Goal: Task Accomplishment & Management: Manage account settings

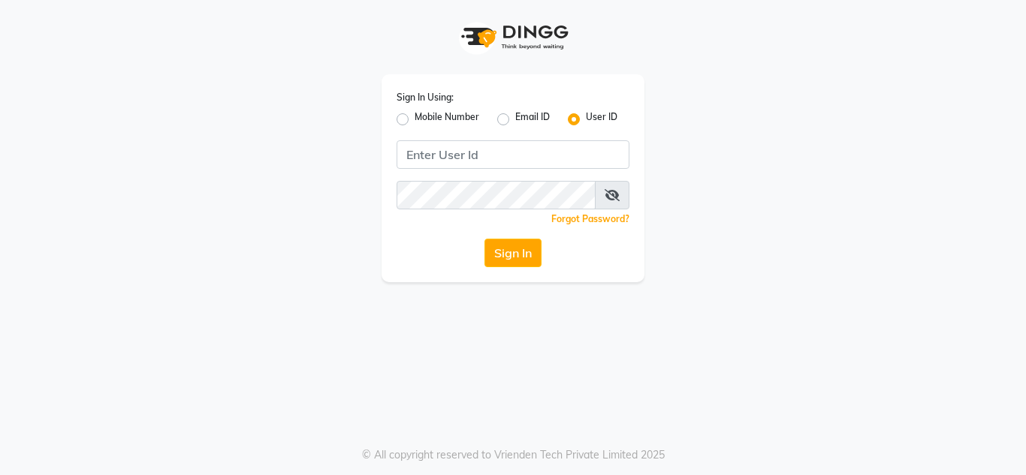
click at [441, 160] on input "Username" at bounding box center [513, 154] width 233 height 29
type input "nailsaura"
click at [984, 384] on div "Sign In Using: Mobile Number Email ID User ID nailsaura Remember me Forgot Pass…" at bounding box center [513, 237] width 1026 height 475
click at [493, 255] on button "Sign In" at bounding box center [512, 253] width 57 height 29
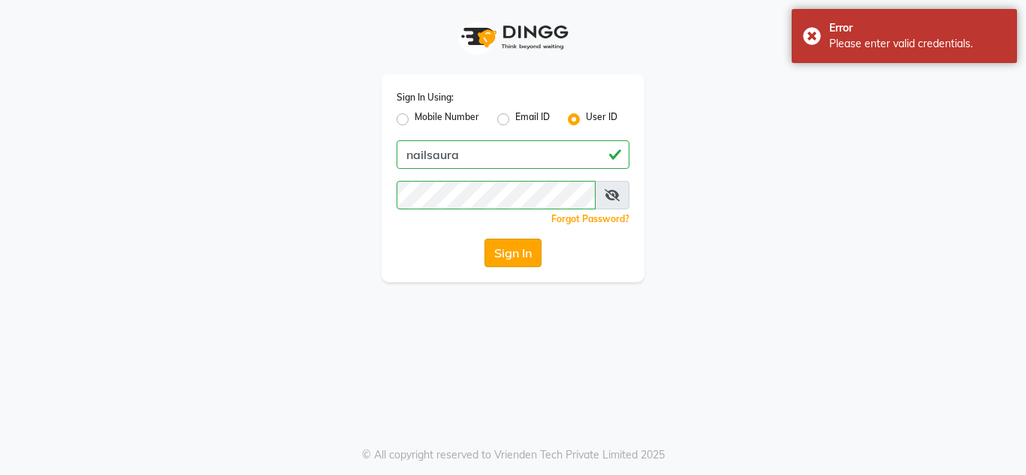
click at [514, 246] on button "Sign In" at bounding box center [512, 253] width 57 height 29
drag, startPoint x: 978, startPoint y: 278, endPoint x: 874, endPoint y: 252, distance: 106.9
click at [922, 264] on app-login "Sign In Using: Mobile Number Email ID User ID nailsaura Remember me Forgot Pass…" at bounding box center [513, 141] width 1026 height 282
click at [527, 258] on button "Sign In" at bounding box center [512, 253] width 57 height 29
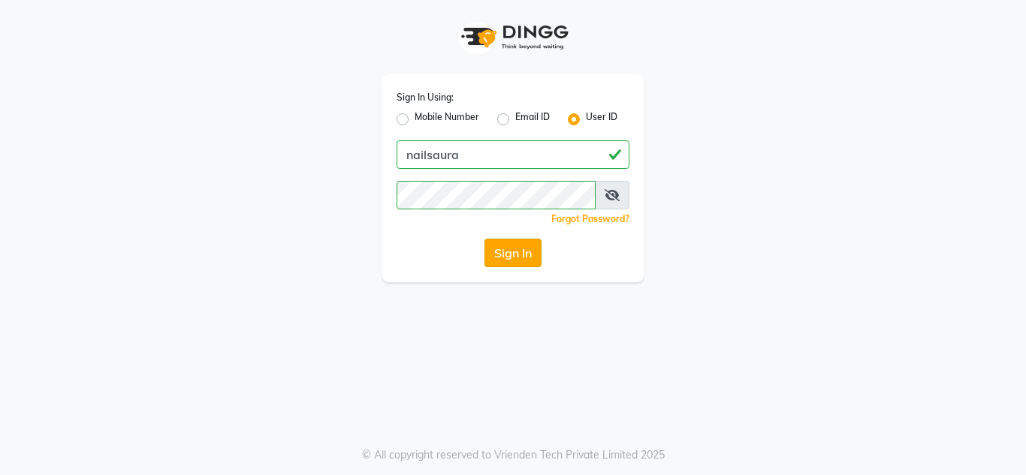
click at [522, 255] on button "Sign In" at bounding box center [512, 253] width 57 height 29
click at [692, 346] on div "Sign In Using: Mobile Number Email ID User ID nailsaura Remember me Forgot Pass…" at bounding box center [513, 237] width 1026 height 475
click at [500, 252] on button "Sign In" at bounding box center [512, 253] width 57 height 29
click at [512, 249] on button "Sign In" at bounding box center [512, 253] width 57 height 29
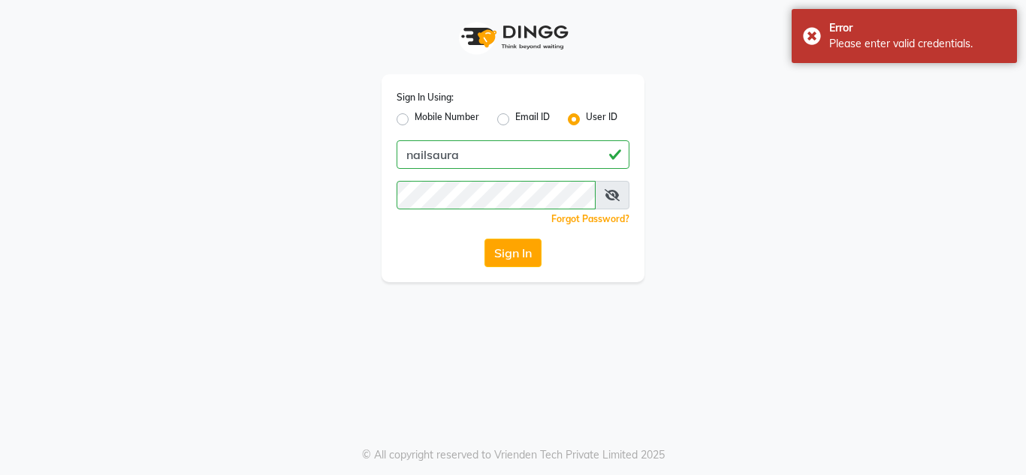
click at [515, 116] on label "Email ID" at bounding box center [532, 119] width 35 height 18
click at [515, 116] on input "Email ID" at bounding box center [520, 115] width 10 height 10
radio input "true"
radio input "false"
click at [586, 114] on label "User ID" at bounding box center [602, 119] width 32 height 18
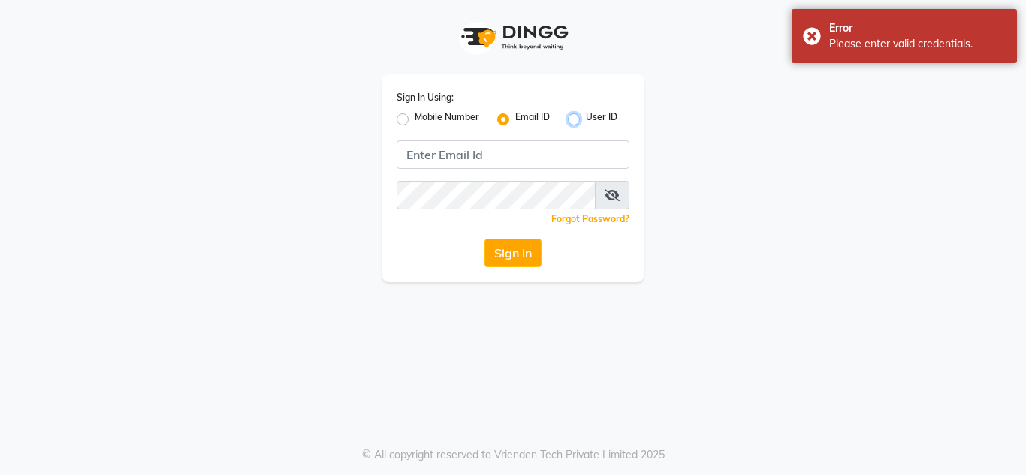
click at [586, 114] on input "User ID" at bounding box center [591, 115] width 10 height 10
radio input "true"
radio input "false"
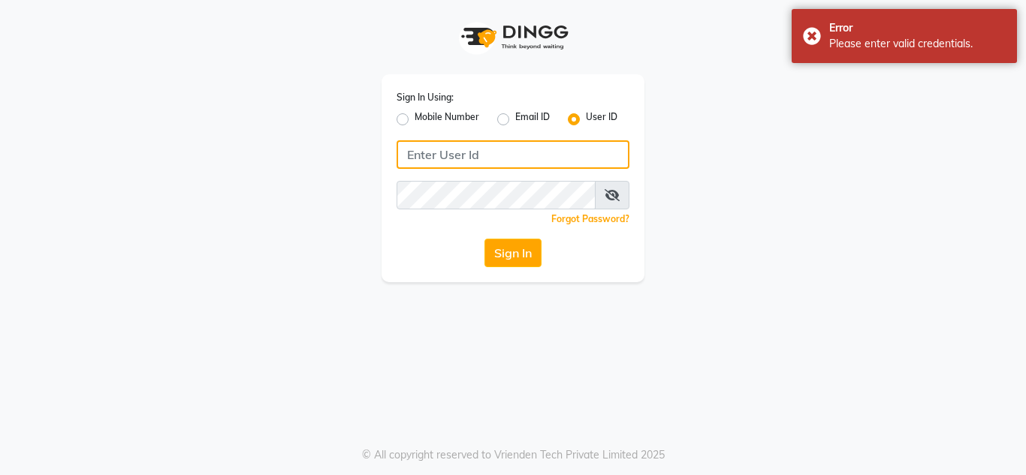
click at [508, 155] on input "Username" at bounding box center [513, 154] width 233 height 29
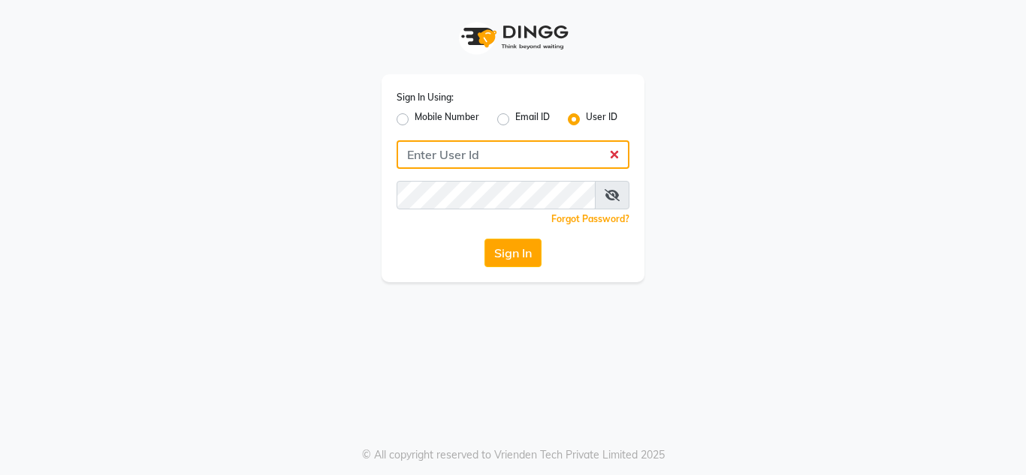
click at [464, 158] on input "Username" at bounding box center [513, 154] width 233 height 29
type input "N"
type input "b"
type input "nailsaura"
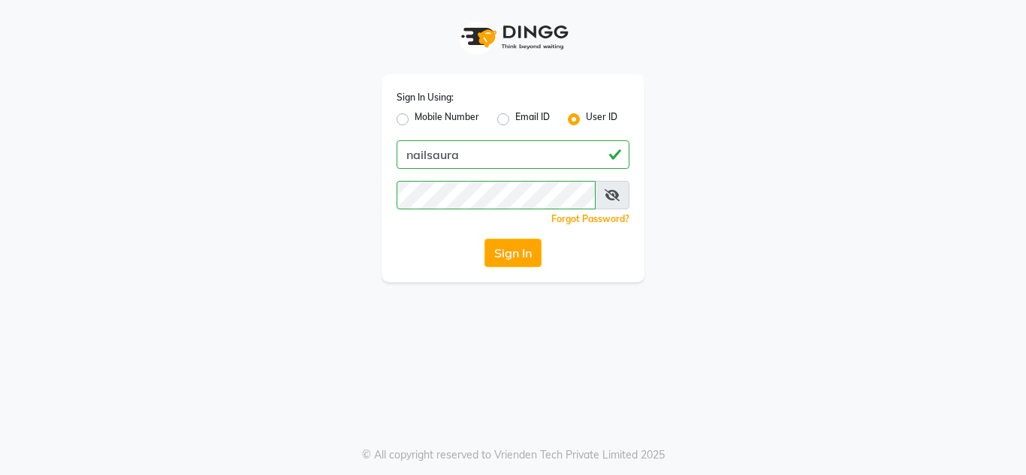
click at [429, 283] on div "Sign In Using: Mobile Number Email ID User ID nailsaura Remember me Forgot Pass…" at bounding box center [513, 237] width 1026 height 475
click at [515, 244] on button "Sign In" at bounding box center [512, 253] width 57 height 29
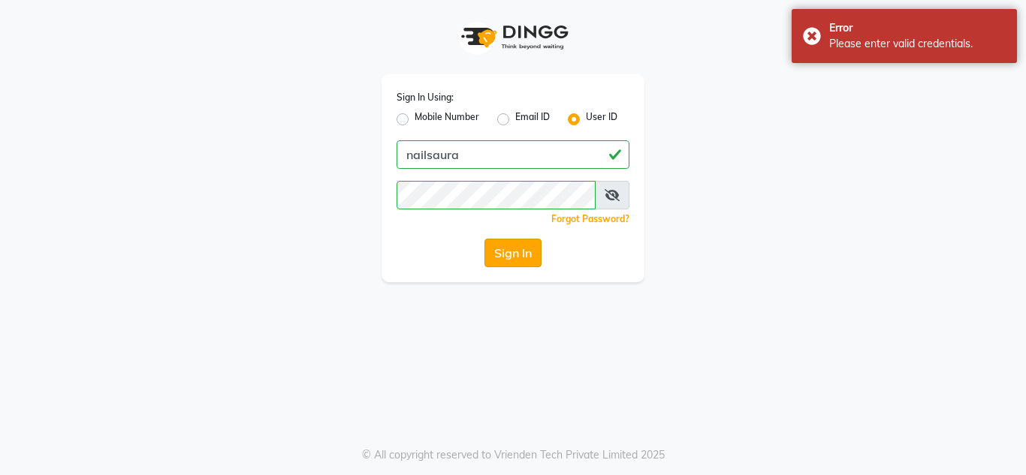
click at [507, 257] on button "Sign In" at bounding box center [512, 253] width 57 height 29
click at [619, 203] on span at bounding box center [612, 195] width 35 height 29
click at [612, 198] on icon at bounding box center [612, 195] width 15 height 12
click at [613, 194] on icon at bounding box center [613, 195] width 14 height 12
click at [504, 252] on button "Sign In" at bounding box center [512, 253] width 57 height 29
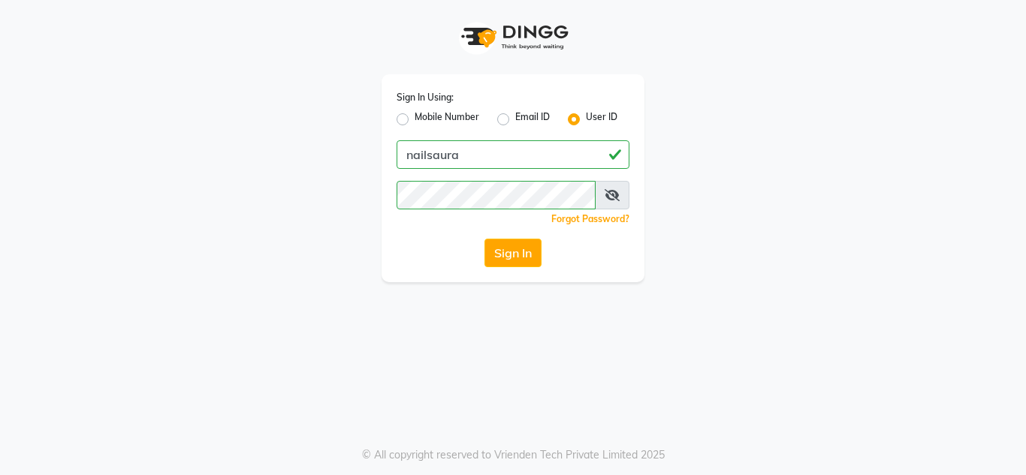
click at [608, 197] on icon at bounding box center [612, 195] width 15 height 12
click at [506, 257] on button "Sign In" at bounding box center [512, 253] width 57 height 29
click at [512, 252] on button "Sign In" at bounding box center [512, 253] width 57 height 29
click at [506, 249] on button "Sign In" at bounding box center [512, 253] width 57 height 29
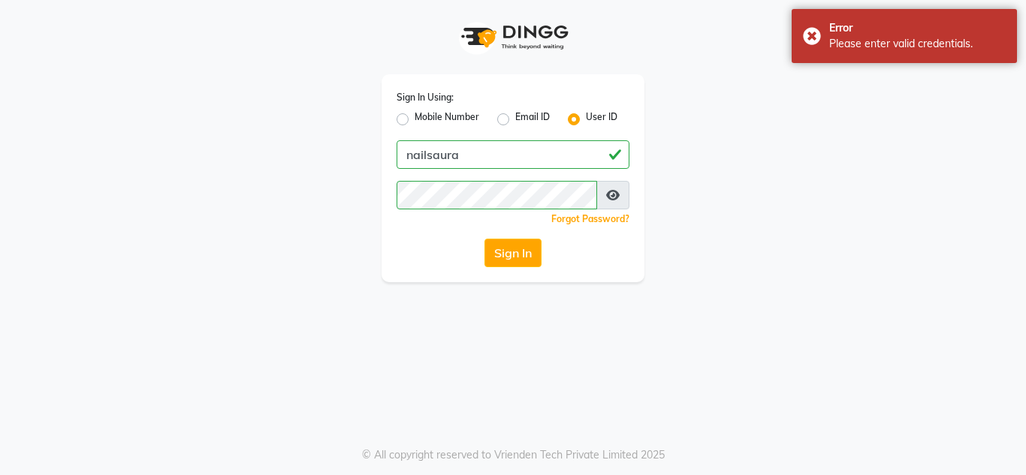
click at [506, 249] on button "Sign In" at bounding box center [512, 253] width 57 height 29
click at [515, 115] on label "Email ID" at bounding box center [532, 119] width 35 height 18
click at [515, 115] on input "Email ID" at bounding box center [520, 115] width 10 height 10
radio input "true"
radio input "false"
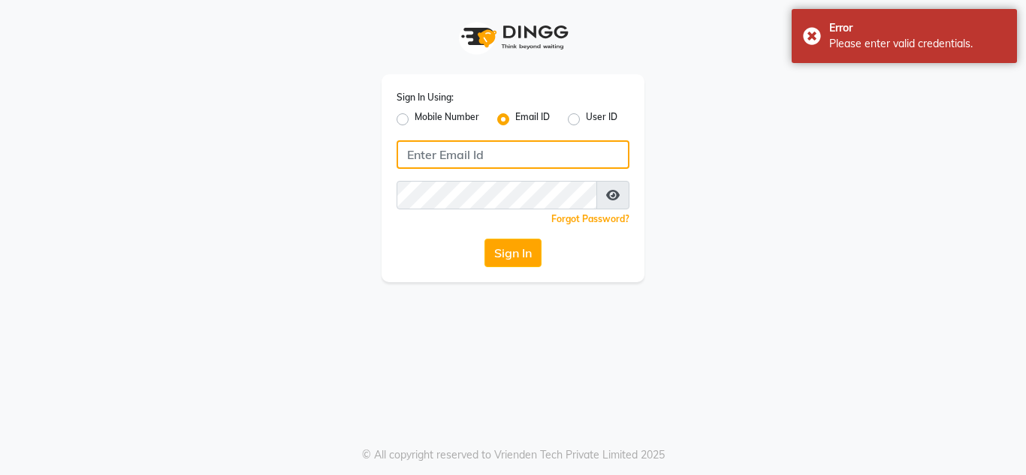
click at [435, 152] on input "Username" at bounding box center [513, 154] width 233 height 29
click at [480, 155] on input "Username" at bounding box center [513, 154] width 233 height 29
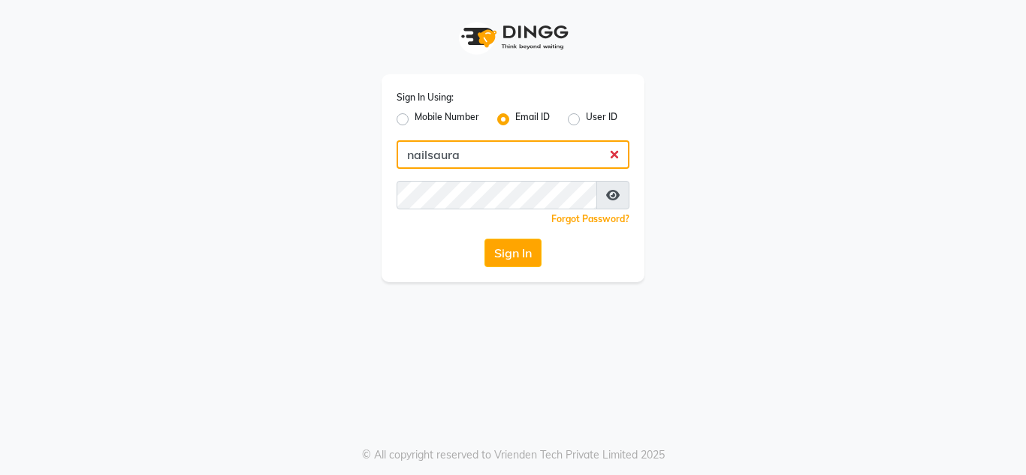
type input "nailsaura"
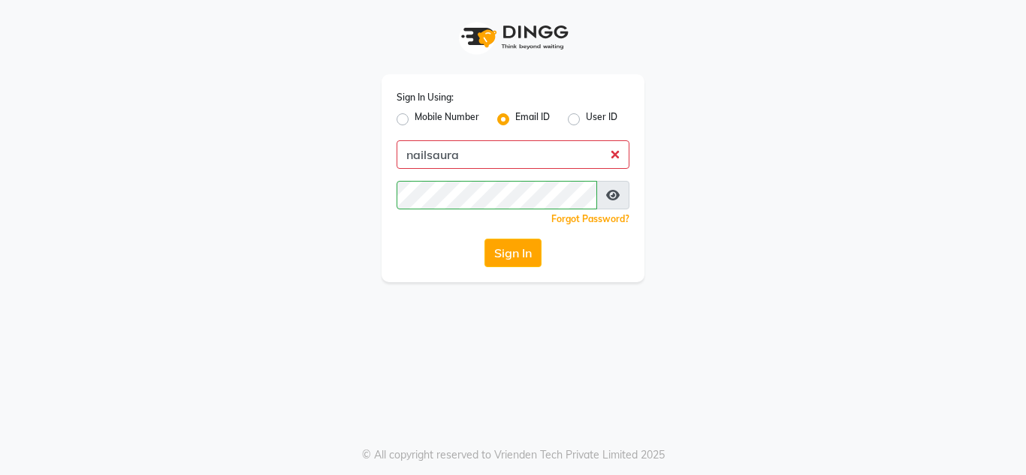
click at [584, 116] on div "User ID" at bounding box center [593, 119] width 50 height 18
click at [566, 123] on div "Mobile Number Email ID User ID" at bounding box center [513, 119] width 233 height 18
click at [586, 114] on label "User ID" at bounding box center [602, 119] width 32 height 18
click at [586, 114] on input "User ID" at bounding box center [591, 115] width 10 height 10
radio input "true"
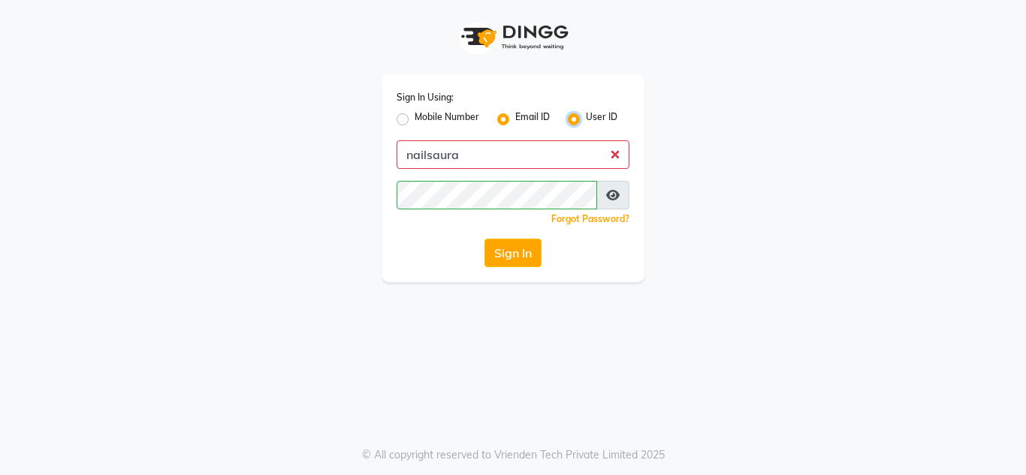
radio input "false"
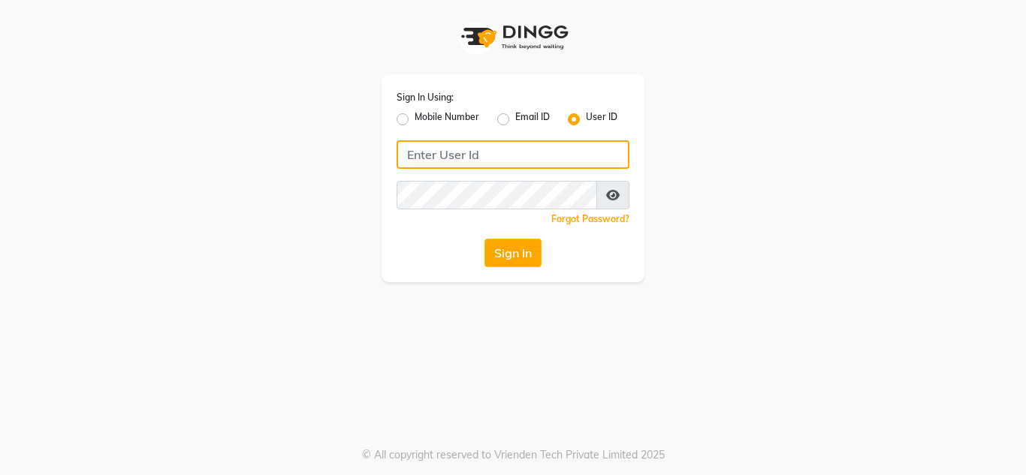
click at [499, 148] on input "Username" at bounding box center [513, 154] width 233 height 29
type input "nailsaura"
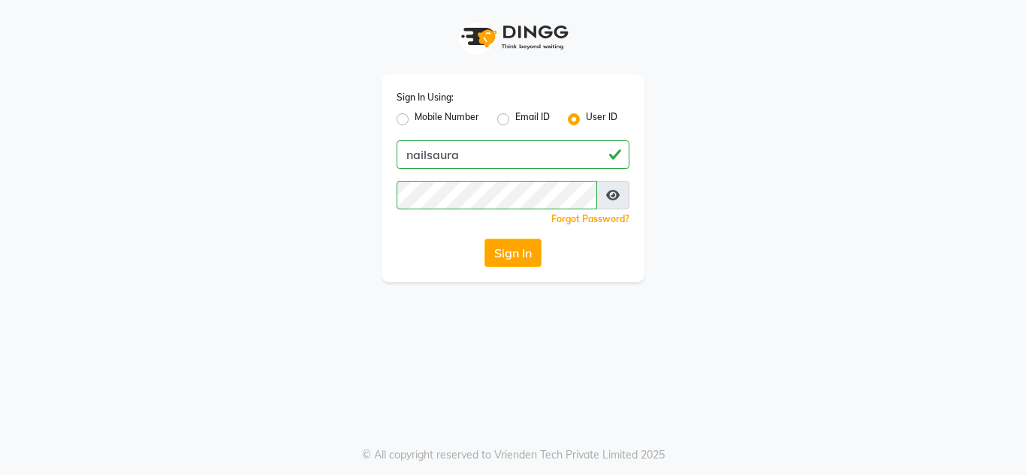
drag, startPoint x: 448, startPoint y: 286, endPoint x: 424, endPoint y: 275, distance: 25.9
click at [439, 283] on div "Sign In Using: Mobile Number Email ID User ID nailsaura Remember me Forgot Pass…" at bounding box center [513, 237] width 1026 height 475
click at [510, 252] on button "Sign In" at bounding box center [512, 253] width 57 height 29
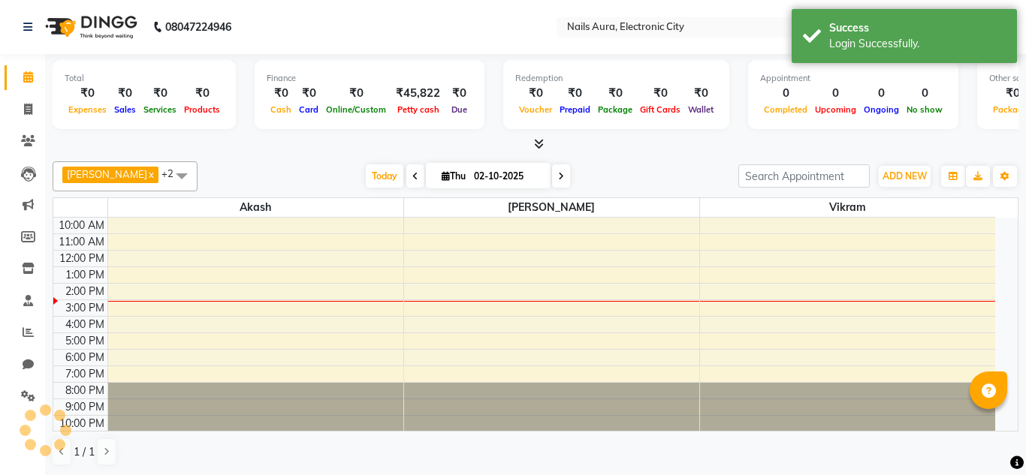
select select "en"
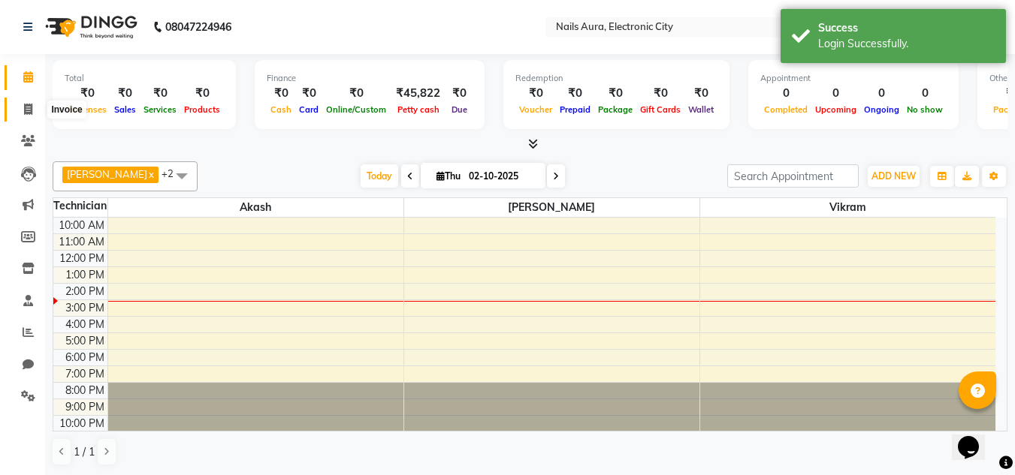
click at [31, 106] on icon at bounding box center [28, 109] width 8 height 11
select select "service"
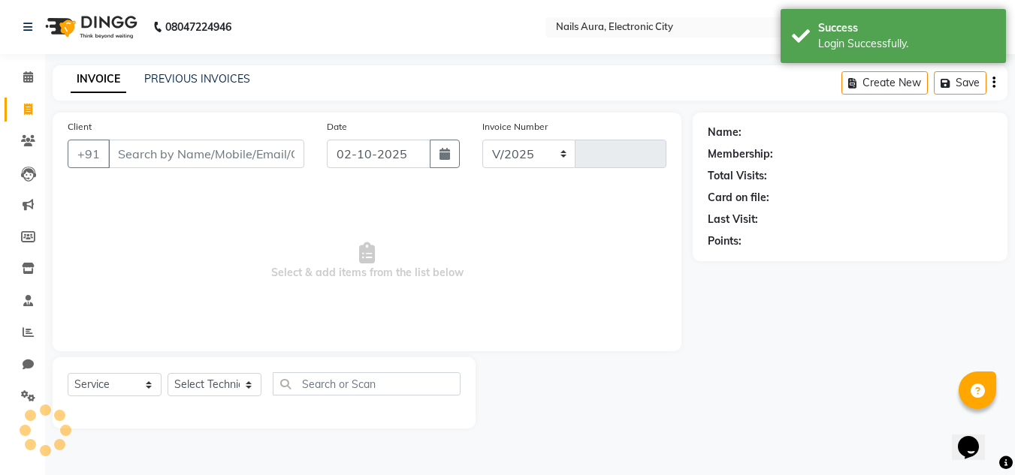
select select "8179"
type input "0769"
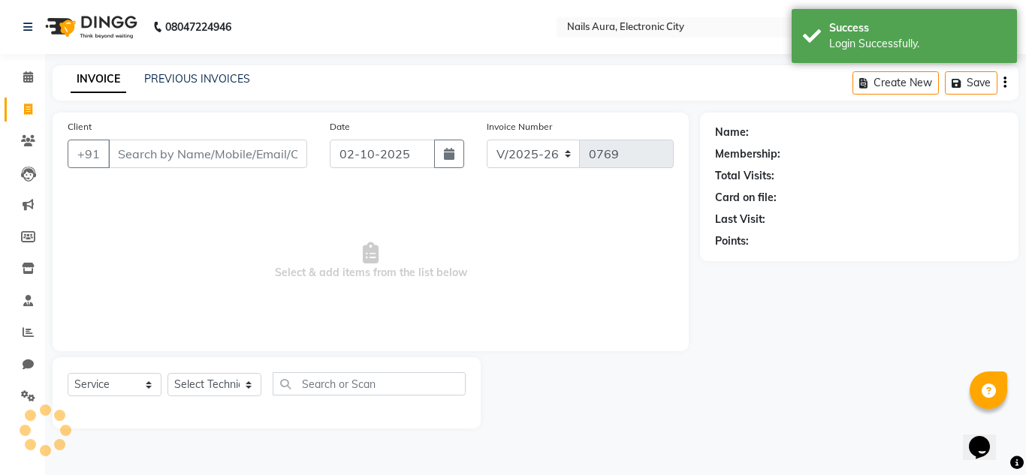
click at [156, 155] on input "Client" at bounding box center [207, 154] width 199 height 29
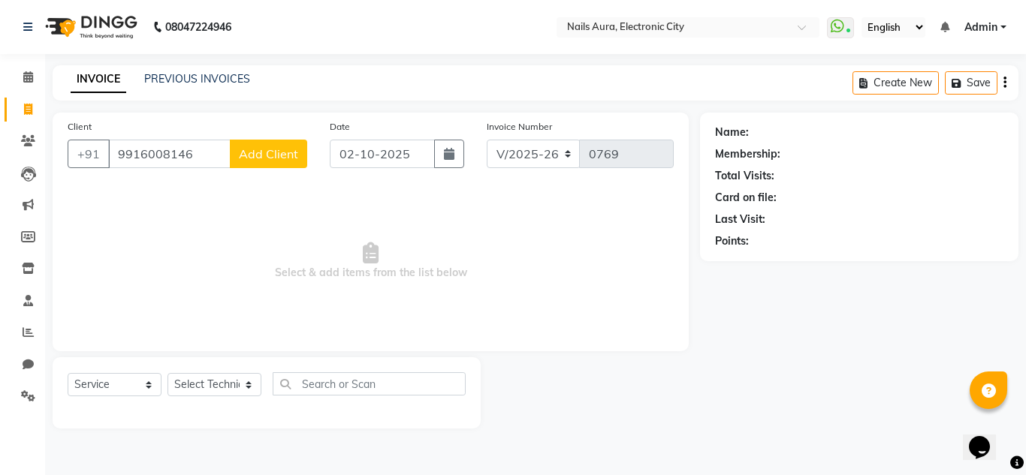
type input "9916008146"
click at [271, 146] on span "Add Client" at bounding box center [268, 153] width 59 height 15
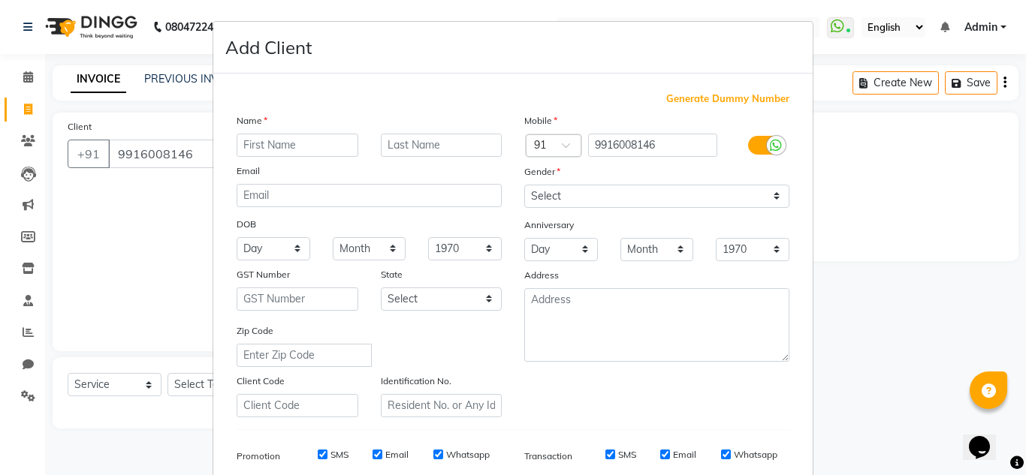
click at [267, 152] on input "text" at bounding box center [298, 145] width 122 height 23
click at [264, 150] on input "text" at bounding box center [298, 145] width 122 height 23
type input "[PERSON_NAME]"
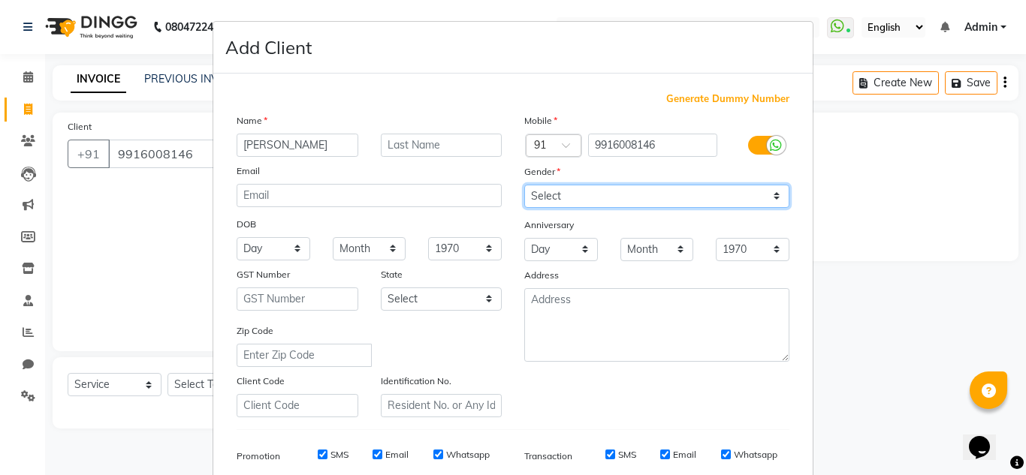
click at [556, 196] on select "Select [DEMOGRAPHIC_DATA] [DEMOGRAPHIC_DATA] Other Prefer Not To Say" at bounding box center [656, 196] width 265 height 23
select select "[DEMOGRAPHIC_DATA]"
click at [524, 185] on select "Select [DEMOGRAPHIC_DATA] [DEMOGRAPHIC_DATA] Other Prefer Not To Say" at bounding box center [656, 196] width 265 height 23
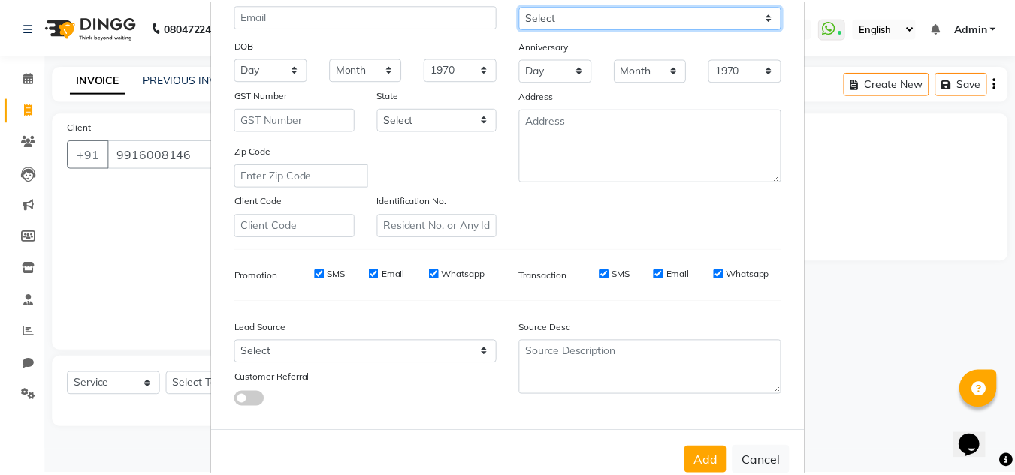
scroll to position [218, 0]
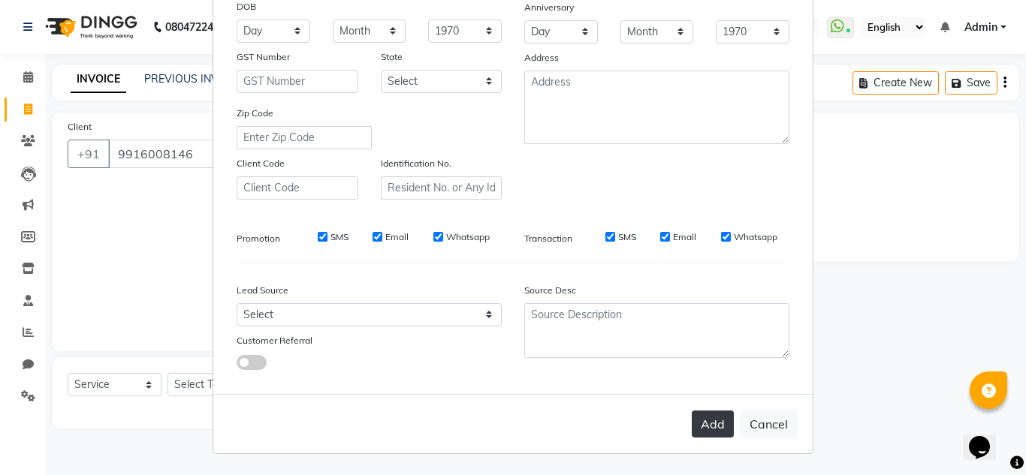
click at [707, 411] on button "Add" at bounding box center [713, 424] width 42 height 27
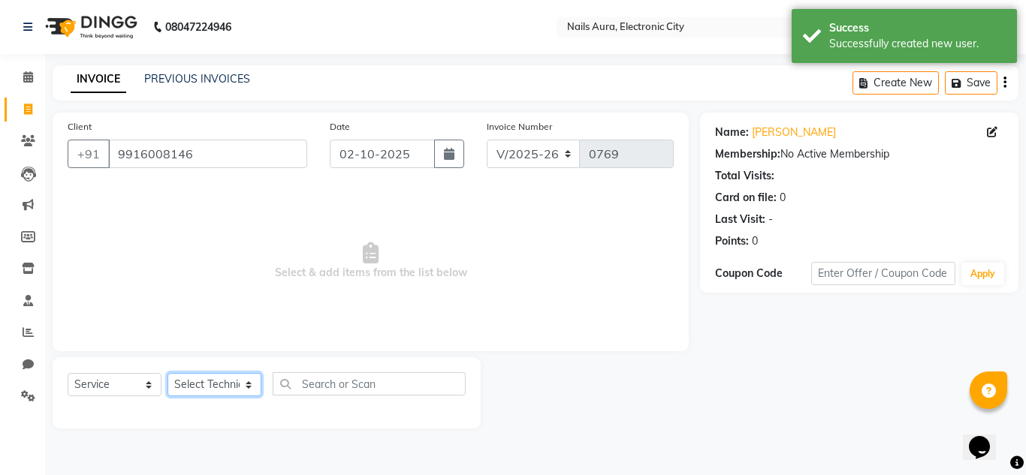
click at [255, 384] on select "Select Technician [PERSON_NAME] Rashmi [PERSON_NAME] [PERSON_NAME] Vikram" at bounding box center [214, 384] width 94 height 23
select select "80910"
click at [167, 373] on select "Select Technician [PERSON_NAME] Rashmi [PERSON_NAME] [PERSON_NAME] Vikram" at bounding box center [214, 384] width 94 height 23
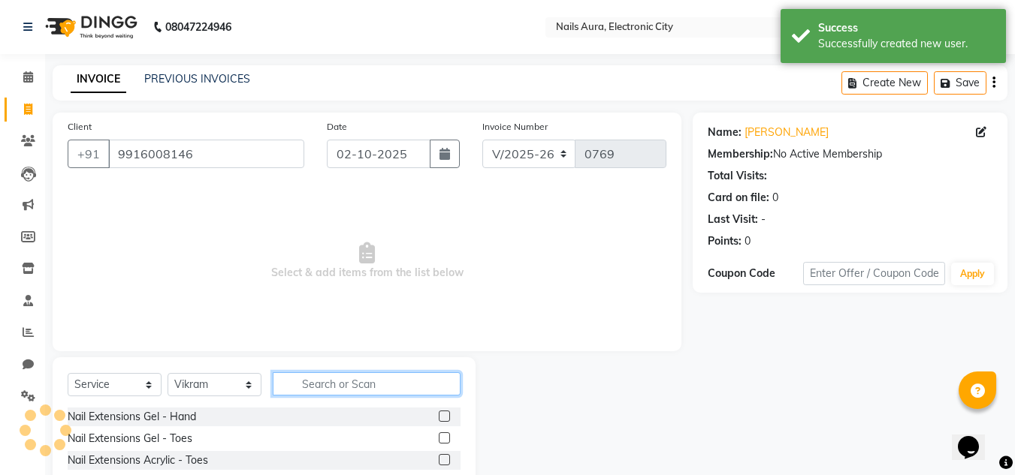
click at [353, 386] on input "text" at bounding box center [367, 383] width 188 height 23
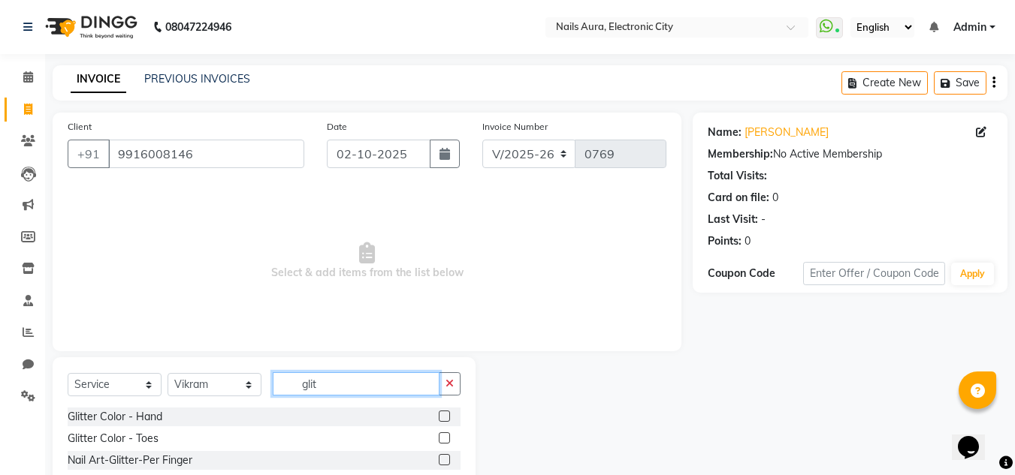
type input "glit"
click at [443, 411] on label at bounding box center [444, 416] width 11 height 11
click at [443, 412] on input "checkbox" at bounding box center [444, 417] width 10 height 10
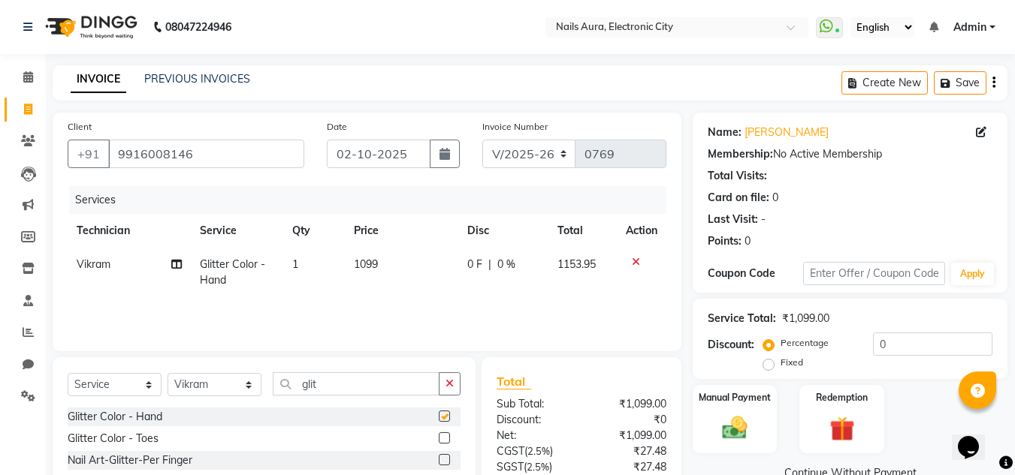
checkbox input "false"
drag, startPoint x: 897, startPoint y: 337, endPoint x: 895, endPoint y: 351, distance: 14.3
click at [895, 351] on input "0" at bounding box center [932, 344] width 119 height 23
type input "0"
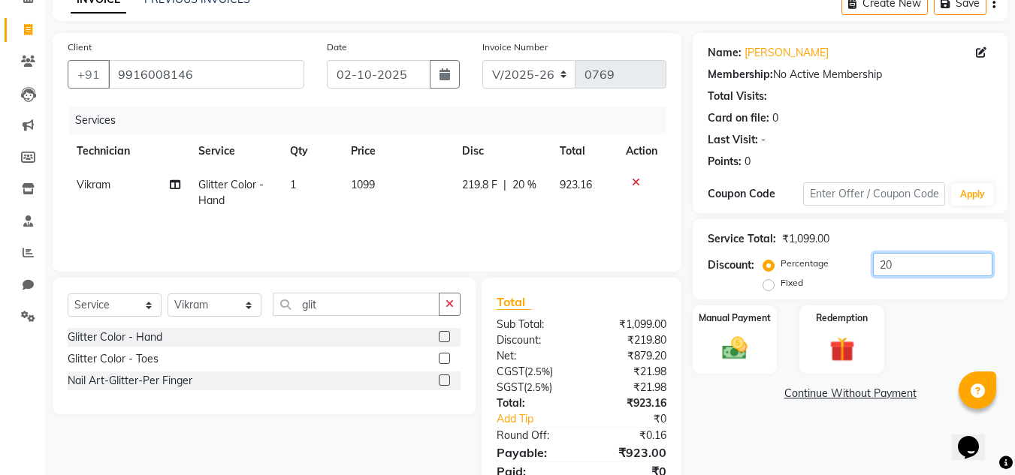
scroll to position [141, 0]
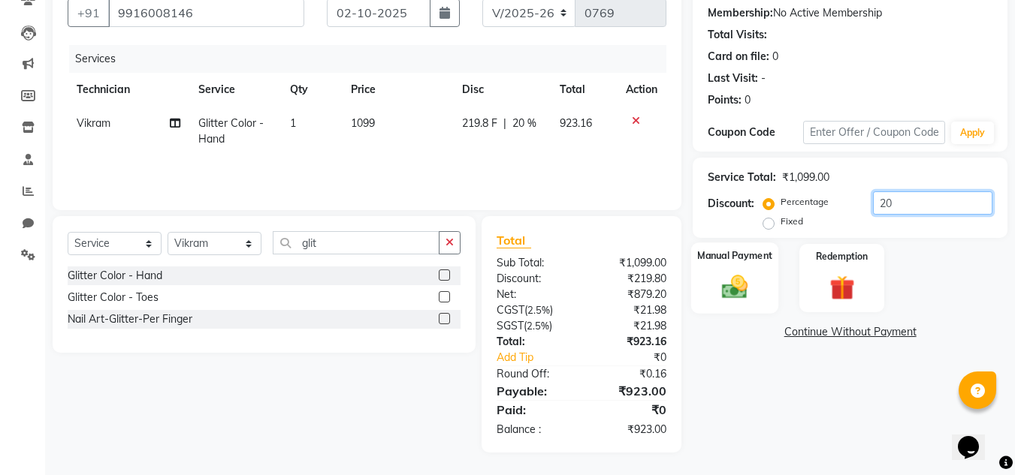
type input "20"
click at [737, 292] on img at bounding box center [734, 287] width 42 height 30
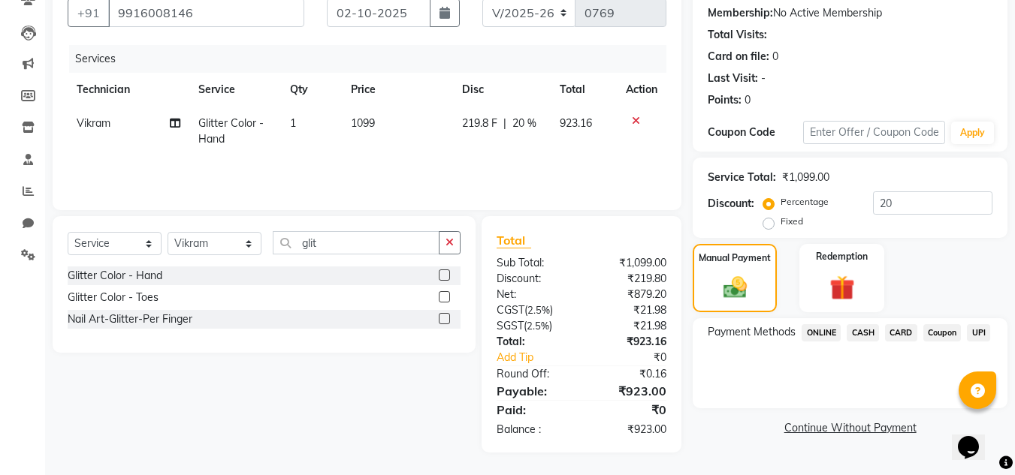
click at [982, 330] on span "UPI" at bounding box center [977, 332] width 23 height 17
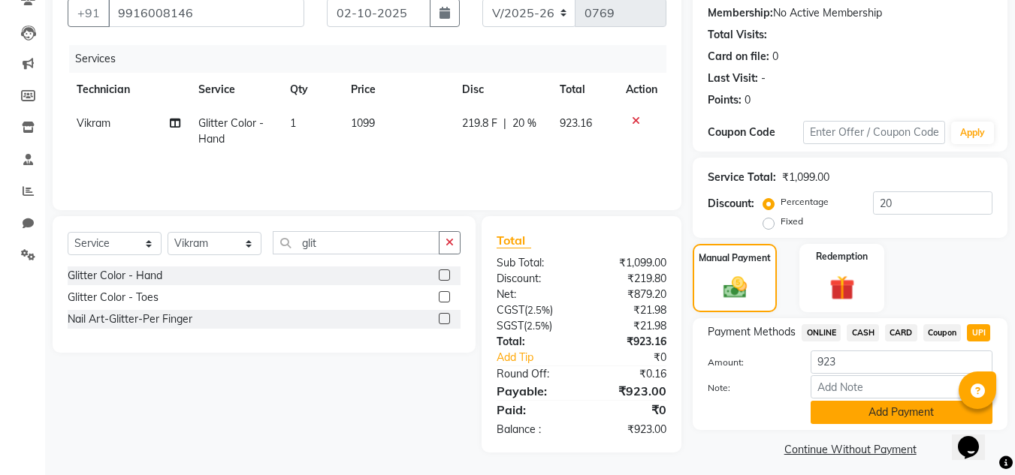
click at [919, 413] on button "Add Payment" at bounding box center [901, 412] width 182 height 23
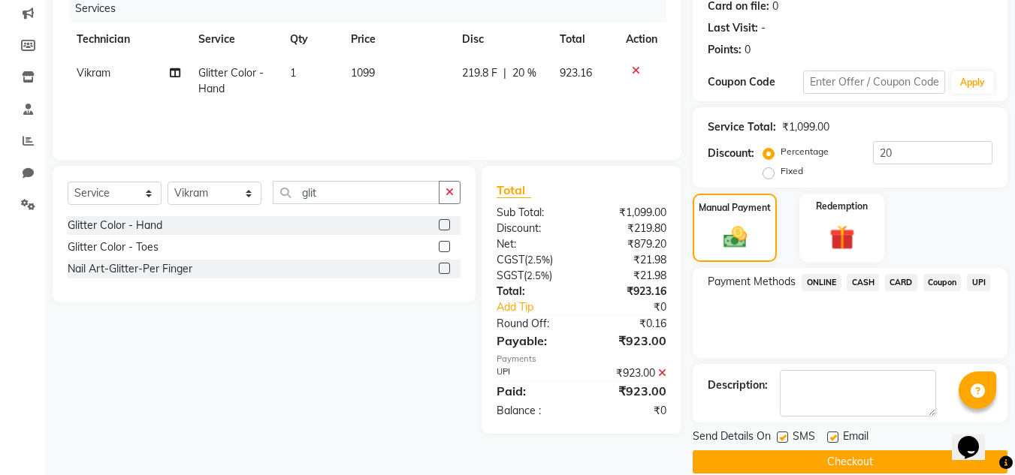
scroll to position [213, 0]
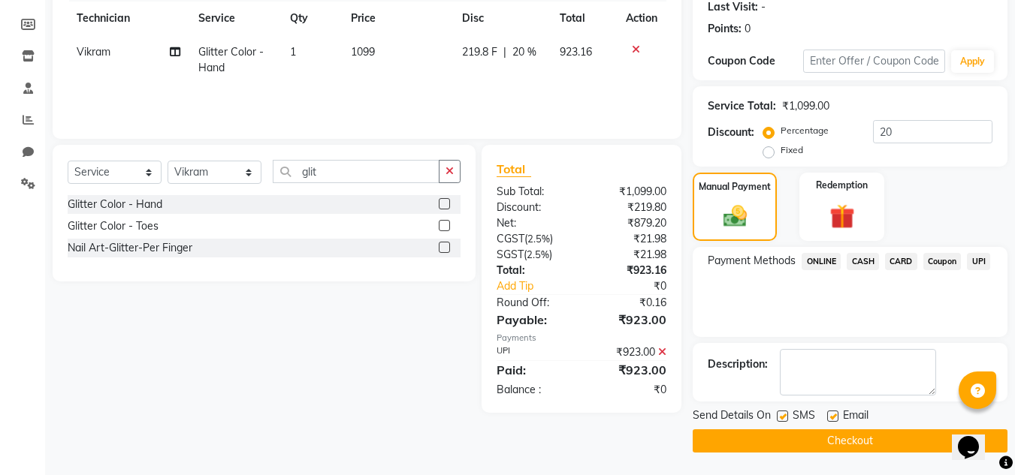
click at [882, 443] on button "Checkout" at bounding box center [849, 441] width 315 height 23
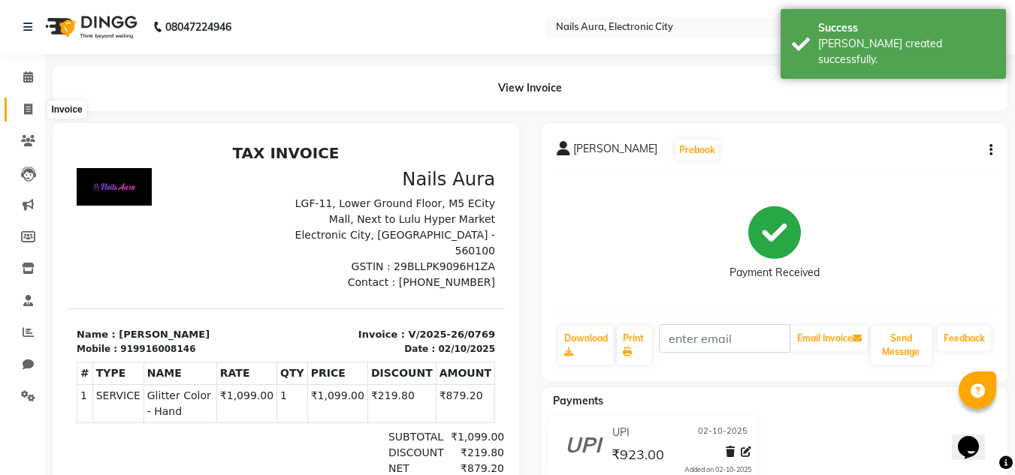
click at [19, 112] on span at bounding box center [28, 109] width 26 height 17
select select "service"
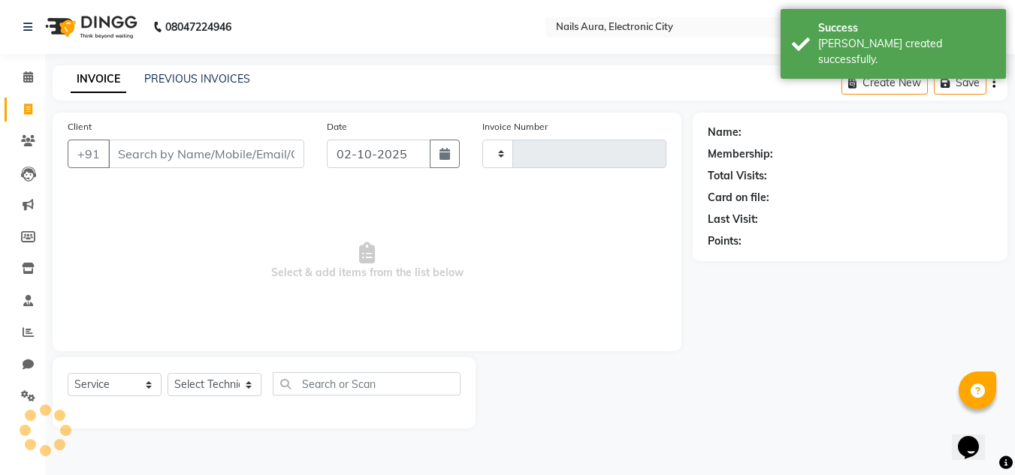
type input "0770"
select select "8179"
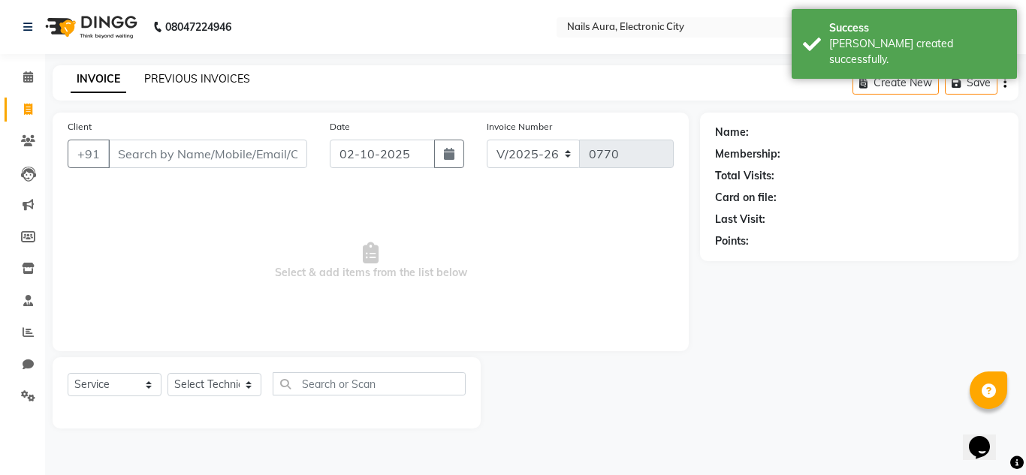
click at [184, 75] on link "PREVIOUS INVOICES" at bounding box center [197, 79] width 106 height 14
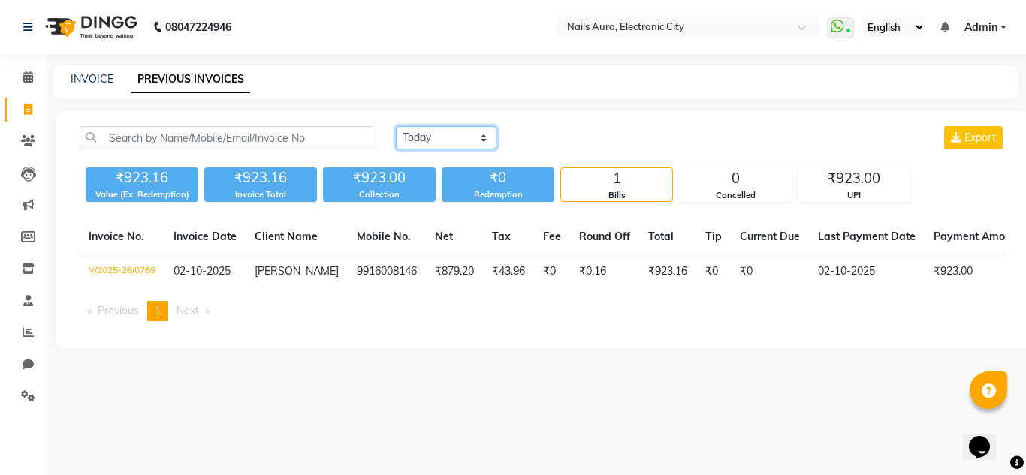
click at [484, 141] on select "[DATE] [DATE] Custom Range" at bounding box center [446, 137] width 101 height 23
select select "[DATE]"
click at [396, 126] on select "[DATE] [DATE] Custom Range" at bounding box center [446, 137] width 101 height 23
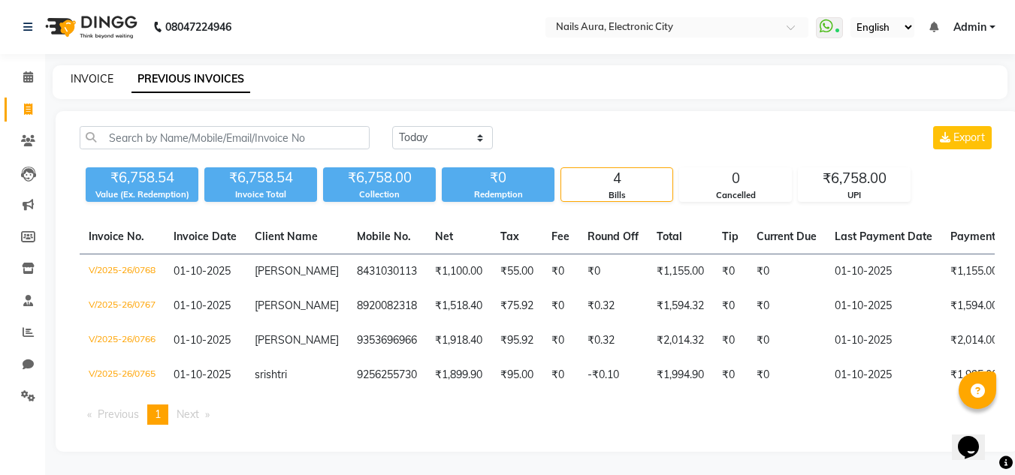
click at [95, 77] on link "INVOICE" at bounding box center [92, 79] width 43 height 14
select select "service"
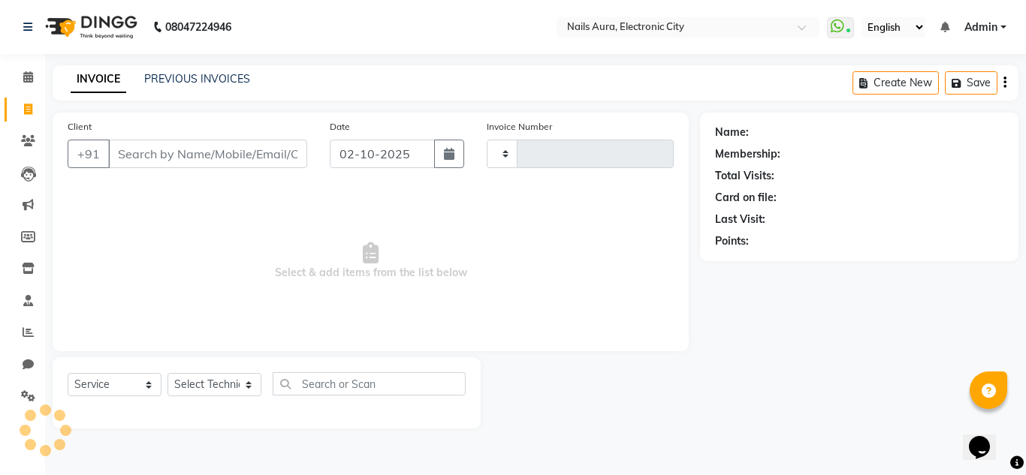
type input "0770"
select select "8179"
click at [24, 79] on icon at bounding box center [28, 76] width 10 height 11
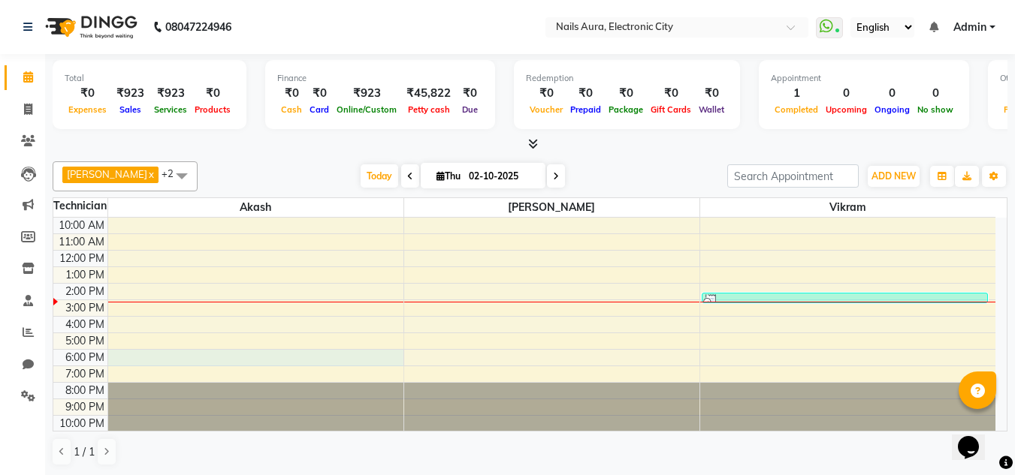
click at [304, 354] on div "10:00 AM 11:00 AM 12:00 PM 1:00 PM 2:00 PM 3:00 PM 4:00 PM 5:00 PM 6:00 PM 7:00…" at bounding box center [524, 325] width 942 height 214
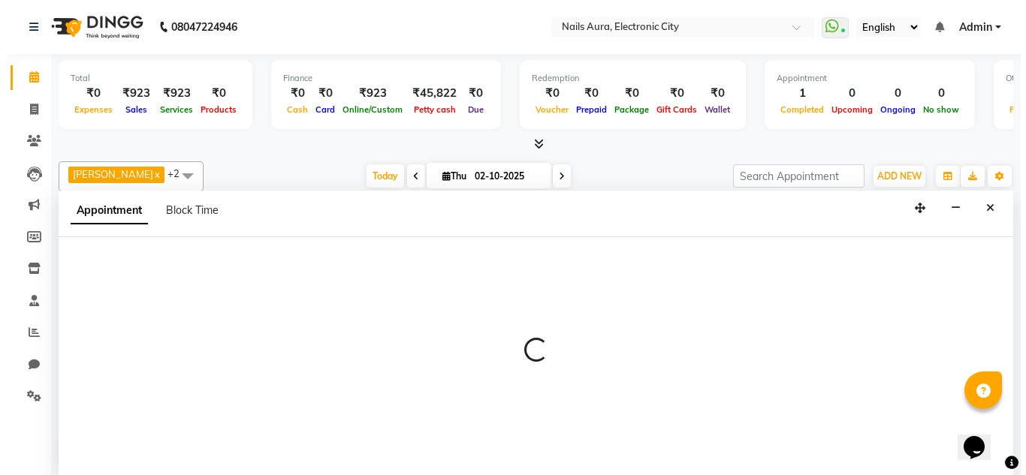
scroll to position [1, 0]
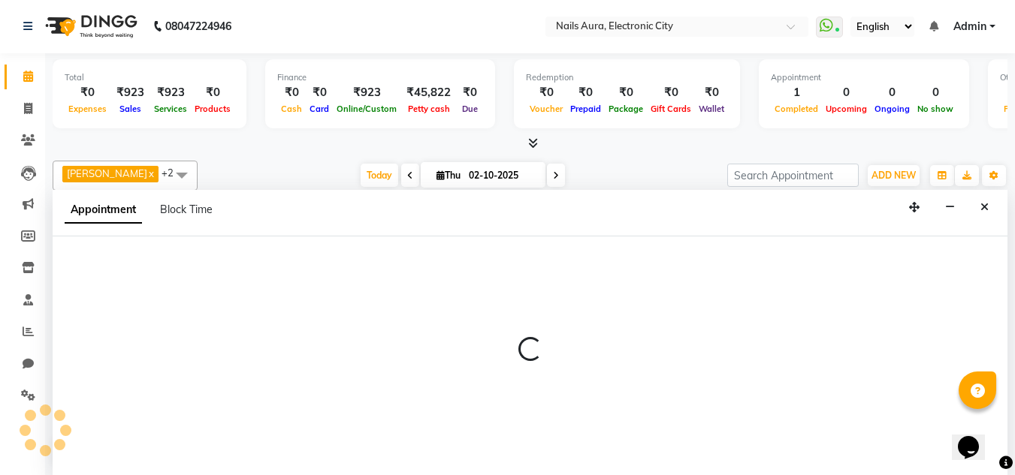
select select "81947"
select select "1080"
select select "tentative"
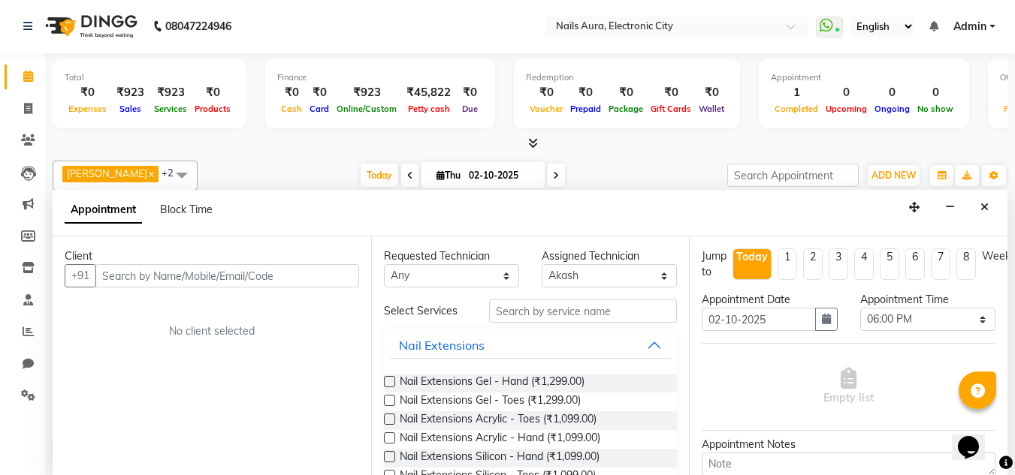
click at [169, 267] on input "text" at bounding box center [227, 275] width 264 height 23
type input "c"
click at [211, 276] on input "text" at bounding box center [227, 275] width 264 height 23
type input "[PERSON_NAME]"
click at [313, 275] on span "Add Client" at bounding box center [328, 276] width 50 height 14
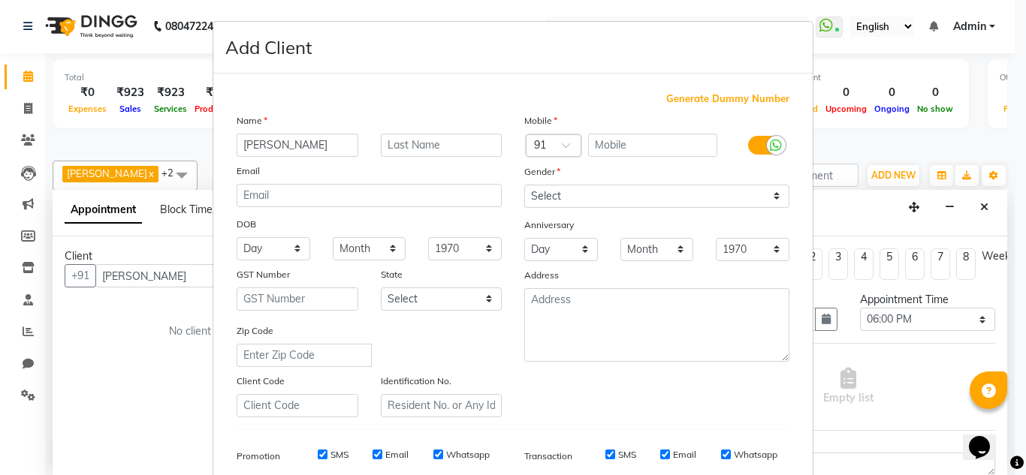
click at [166, 279] on ngb-modal-window "Add Client Generate Dummy Number Name [PERSON_NAME] Email DOB Day 01 02 03 04 0…" at bounding box center [513, 237] width 1026 height 475
click at [86, 273] on ngb-modal-window "Add Client Generate Dummy Number Name [PERSON_NAME] Email DOB Day 01 02 03 04 0…" at bounding box center [513, 237] width 1026 height 475
click at [144, 273] on ngb-modal-window "Add Client Generate Dummy Number Name [PERSON_NAME] Email DOB Day 01 02 03 04 0…" at bounding box center [513, 237] width 1026 height 475
click at [167, 336] on ngb-modal-window "Add Client Generate Dummy Number Name [PERSON_NAME] Email DOB Day 01 02 03 04 0…" at bounding box center [513, 237] width 1026 height 475
click at [27, 102] on ngb-modal-window "Add Client Generate Dummy Number Name [PERSON_NAME] Email DOB Day 01 02 03 04 0…" at bounding box center [513, 237] width 1026 height 475
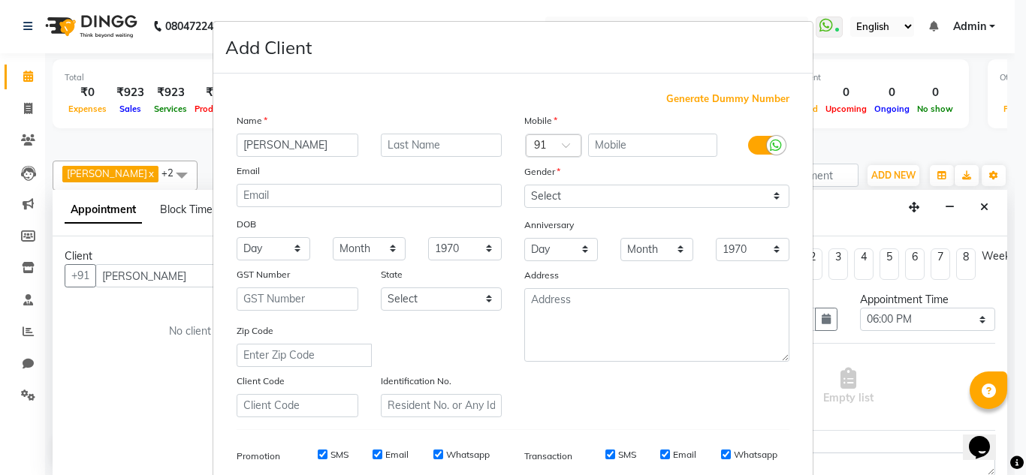
click at [22, 81] on ngb-modal-window "Add Client Generate Dummy Number Name [PERSON_NAME] Email DOB Day 01 02 03 04 0…" at bounding box center [513, 237] width 1026 height 475
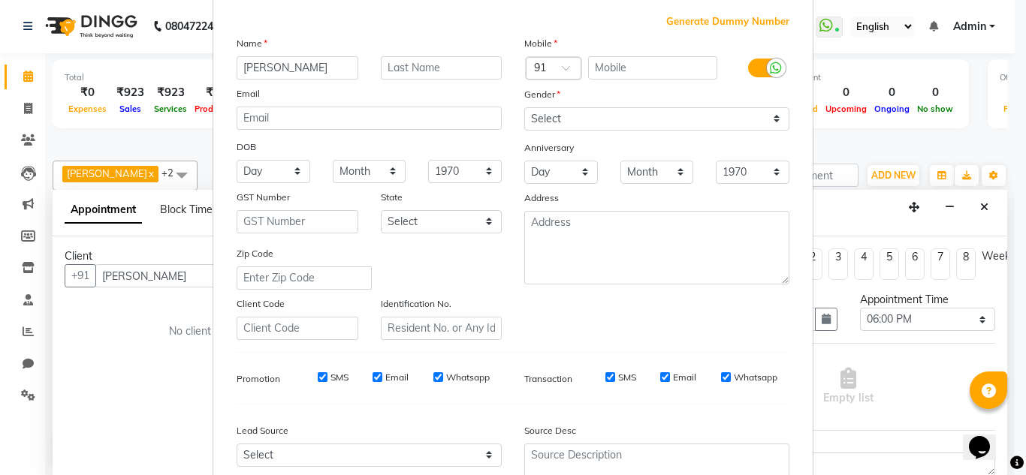
scroll to position [218, 0]
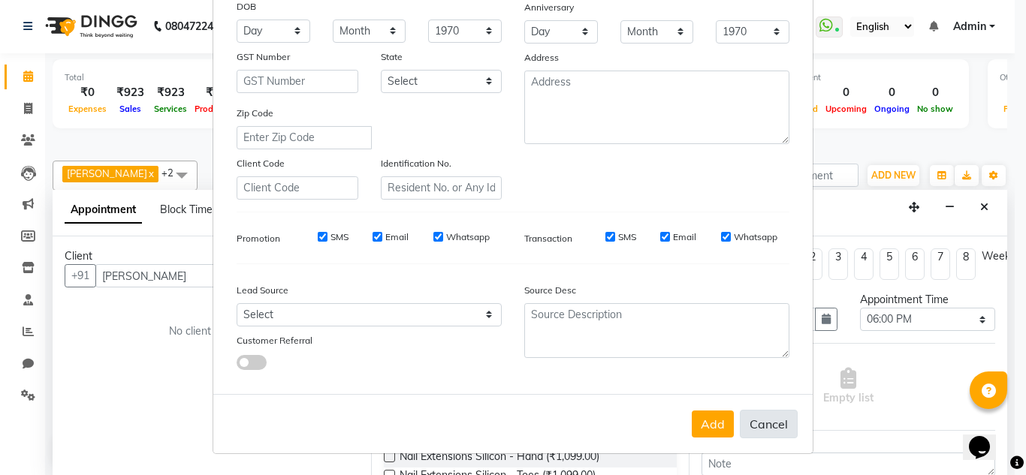
click at [756, 430] on button "Cancel" at bounding box center [769, 424] width 58 height 29
select select
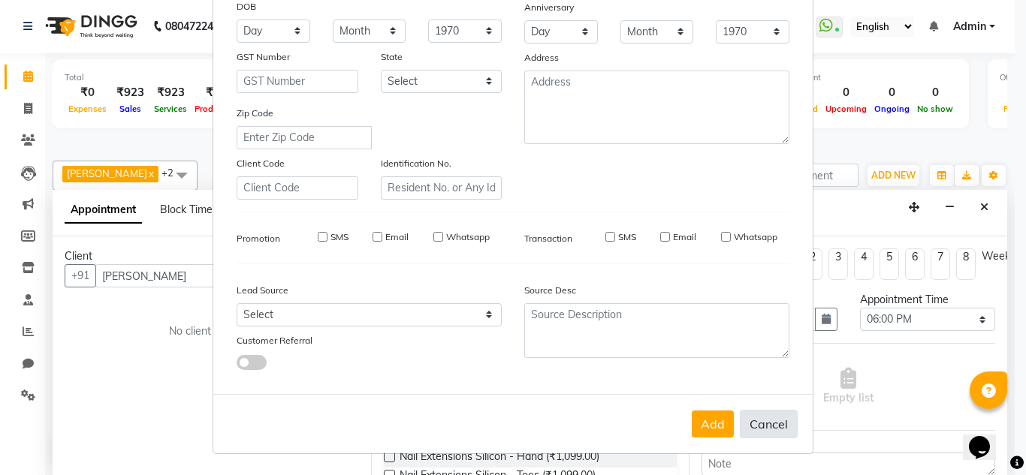
select select
checkbox input "false"
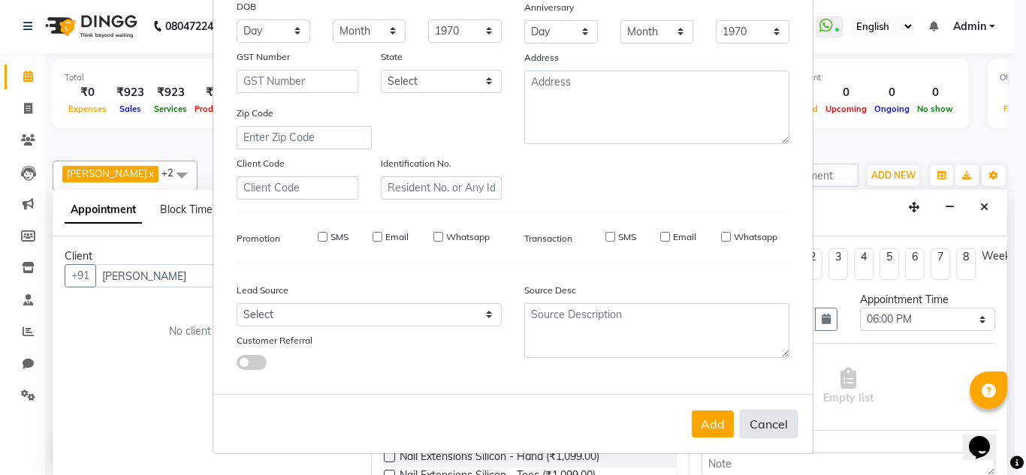
checkbox input "false"
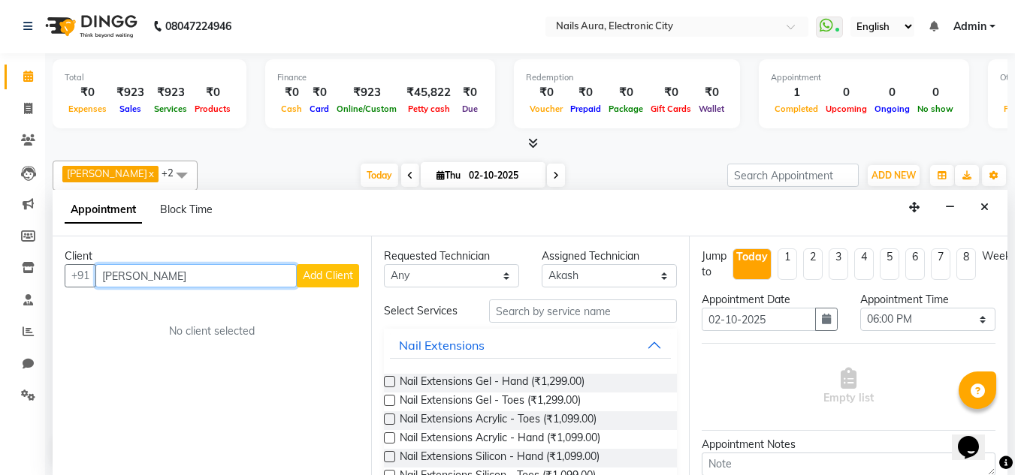
click at [190, 282] on input "[PERSON_NAME]" at bounding box center [195, 275] width 201 height 23
type input "a"
type input "9967674448"
click at [342, 279] on span "Add Client" at bounding box center [328, 276] width 50 height 14
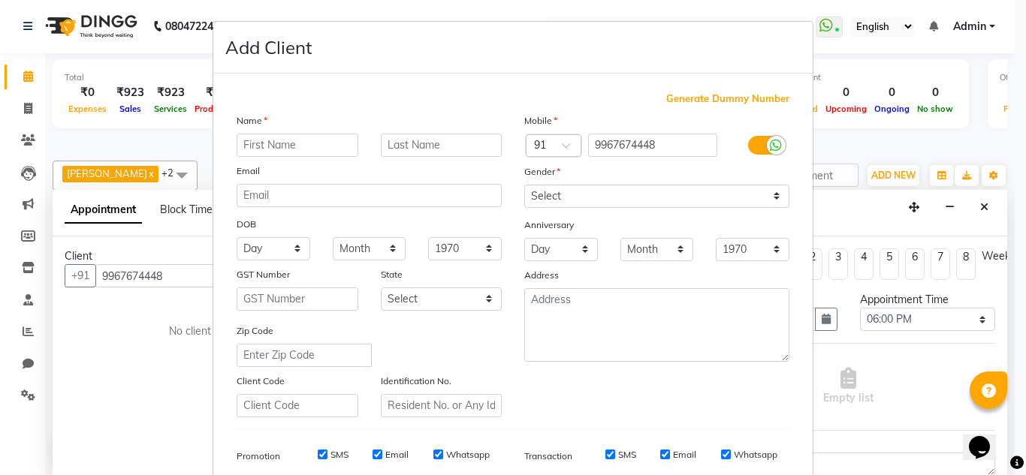
click at [303, 148] on input "text" at bounding box center [298, 145] width 122 height 23
type input "[PERSON_NAME]"
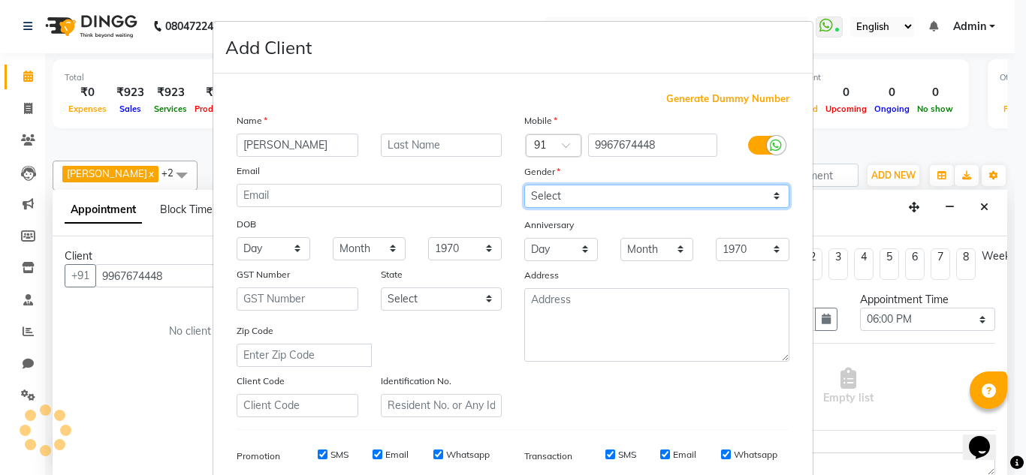
click at [579, 195] on select "Select [DEMOGRAPHIC_DATA] [DEMOGRAPHIC_DATA] Other Prefer Not To Say" at bounding box center [656, 196] width 265 height 23
select select "[DEMOGRAPHIC_DATA]"
click at [524, 185] on select "Select [DEMOGRAPHIC_DATA] [DEMOGRAPHIC_DATA] Other Prefer Not To Say" at bounding box center [656, 196] width 265 height 23
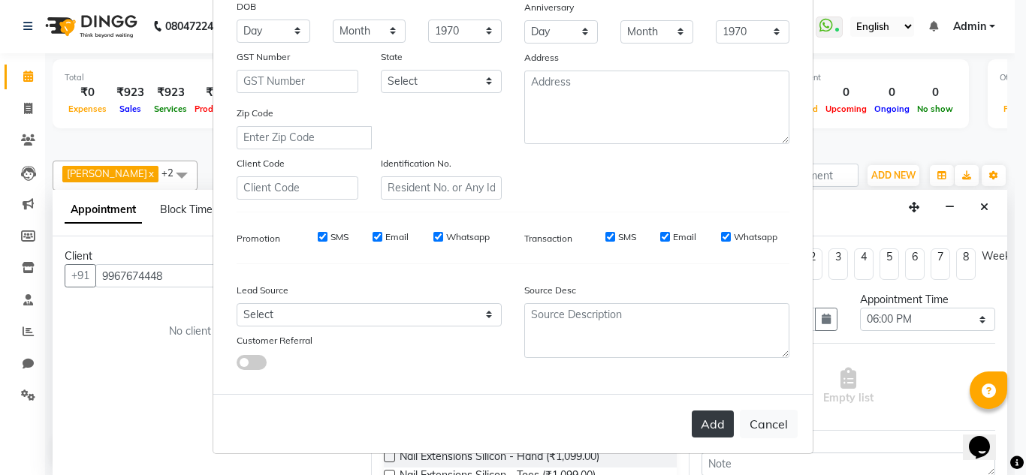
click at [703, 424] on button "Add" at bounding box center [713, 424] width 42 height 27
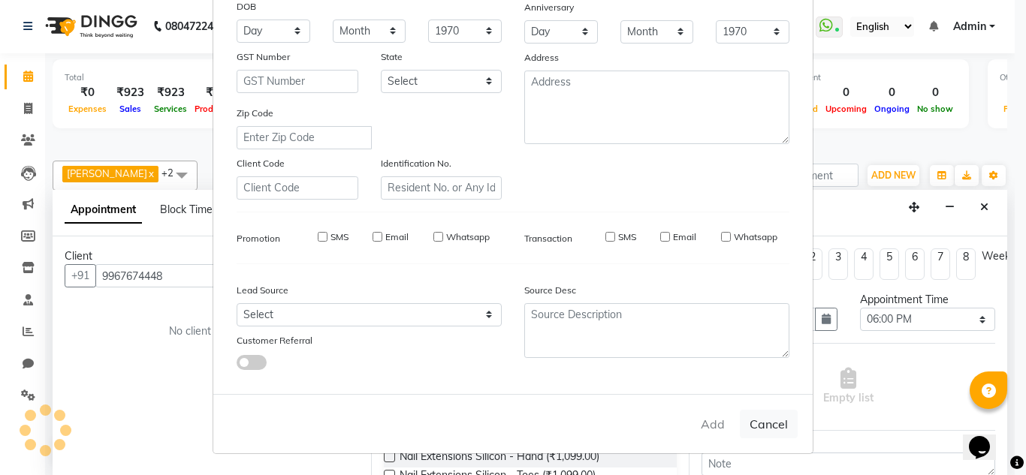
select select
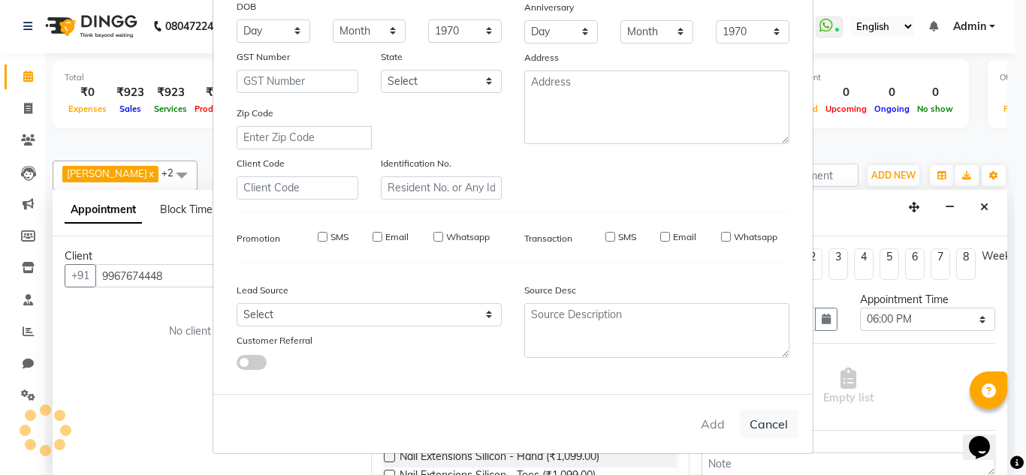
select select
checkbox input "false"
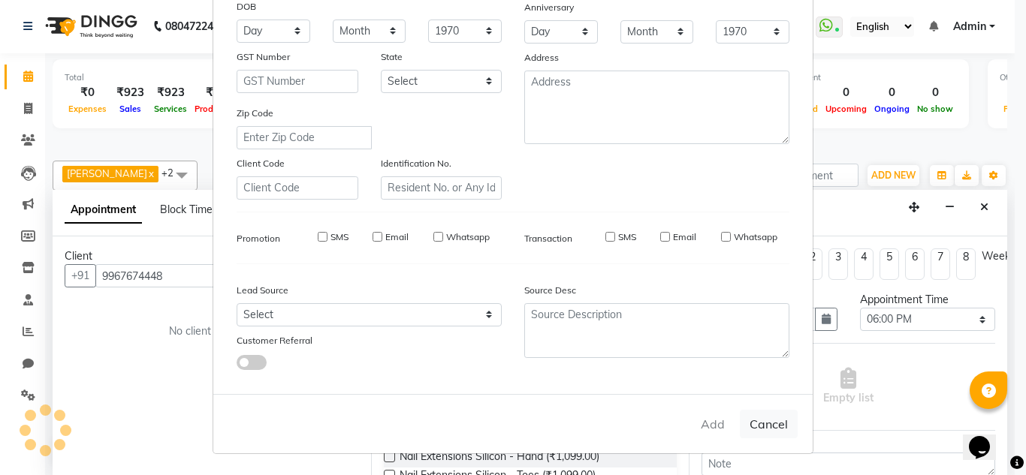
checkbox input "false"
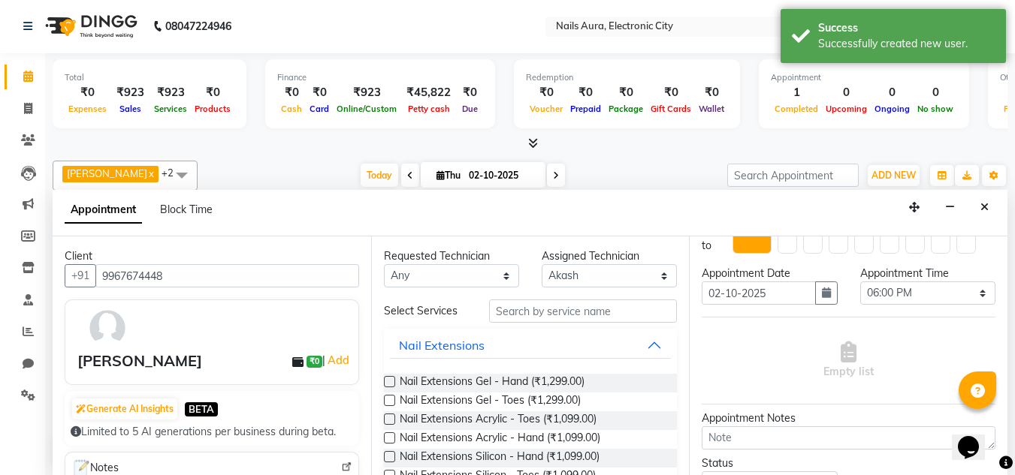
scroll to position [0, 0]
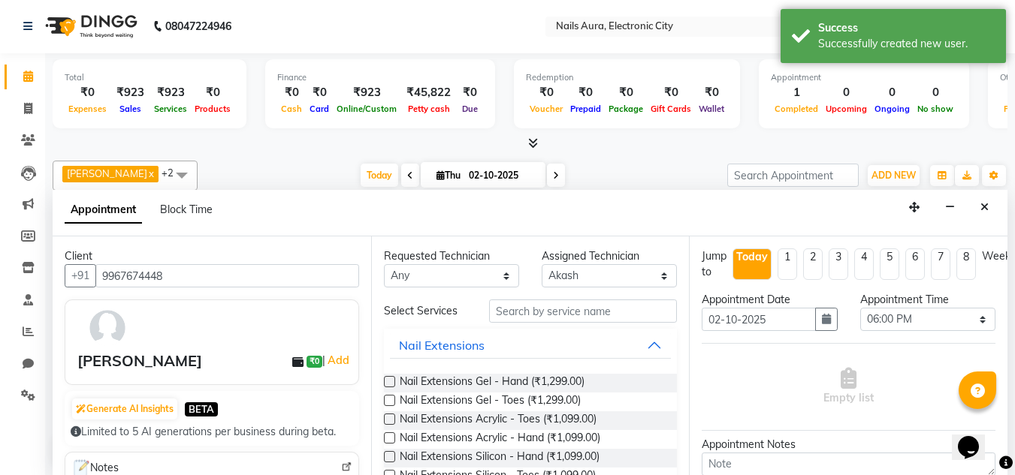
click at [939, 265] on li "7" at bounding box center [940, 265] width 20 height 32
type input "[DATE]"
select select "1080"
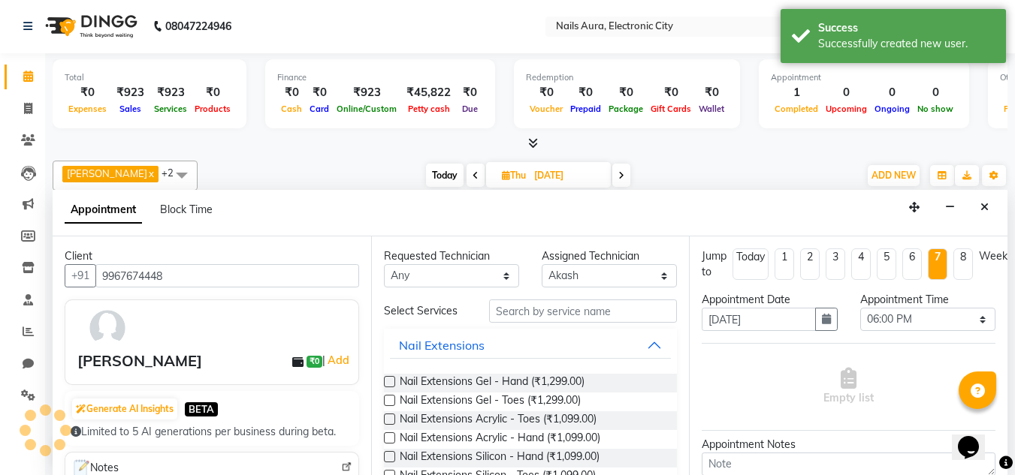
scroll to position [1, 0]
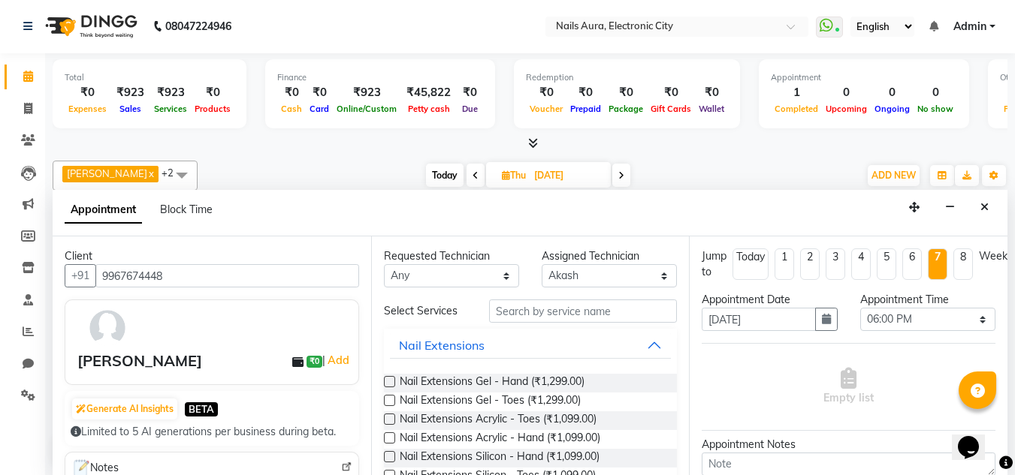
click at [786, 261] on li "1" at bounding box center [784, 265] width 20 height 32
type input "[DATE]"
select select "1080"
click at [830, 322] on button "button" at bounding box center [826, 319] width 23 height 23
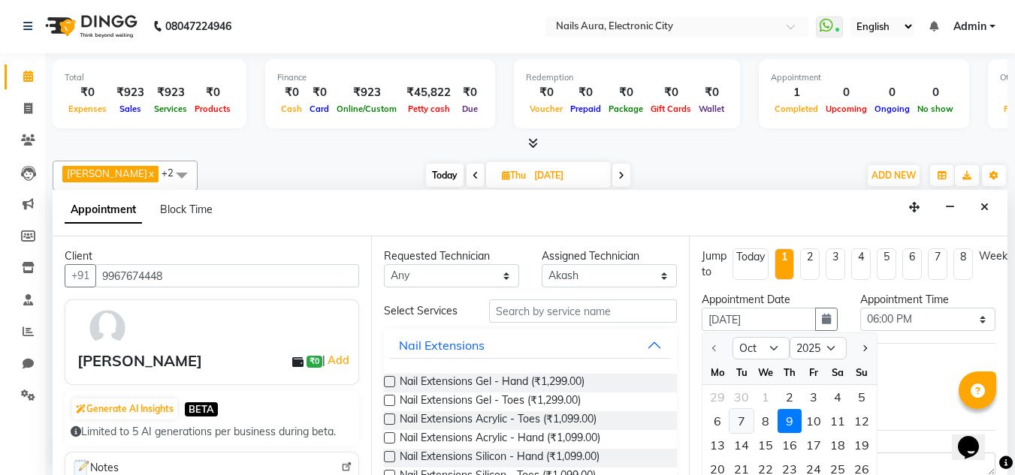
click at [742, 419] on div "7" at bounding box center [741, 421] width 24 height 24
type input "[DATE]"
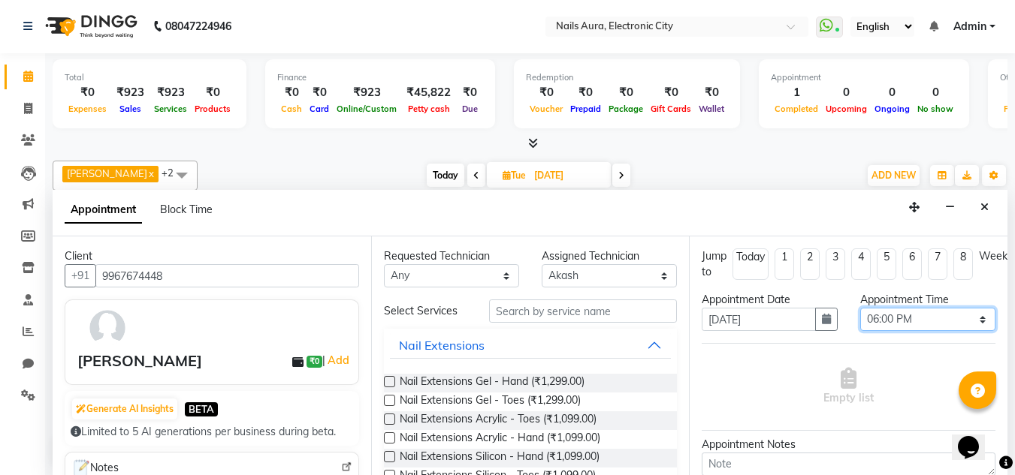
click at [972, 320] on select "Select 11:00 AM 11:15 AM 11:30 AM 11:45 AM 12:00 PM 12:15 PM 12:30 PM 12:45 PM …" at bounding box center [927, 319] width 135 height 23
select select "750"
click at [860, 308] on select "Select 11:00 AM 11:15 AM 11:30 AM 11:45 AM 12:00 PM 12:15 PM 12:30 PM 12:45 PM …" at bounding box center [927, 319] width 135 height 23
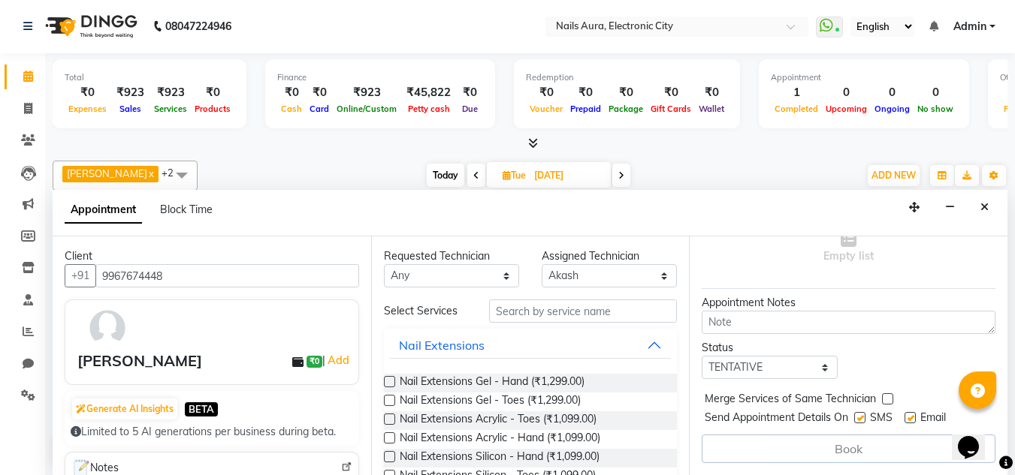
scroll to position [75, 0]
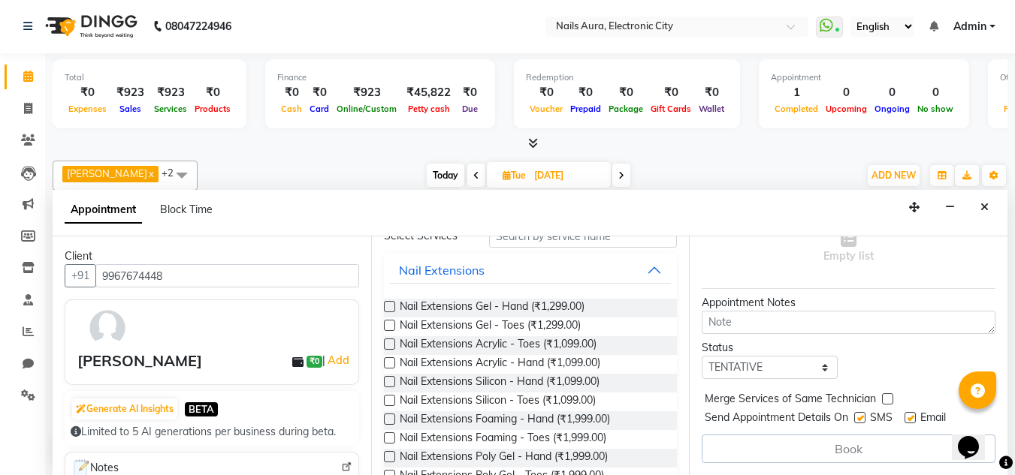
click at [387, 342] on label at bounding box center [389, 344] width 11 height 11
click at [387, 342] on input "checkbox" at bounding box center [389, 346] width 10 height 10
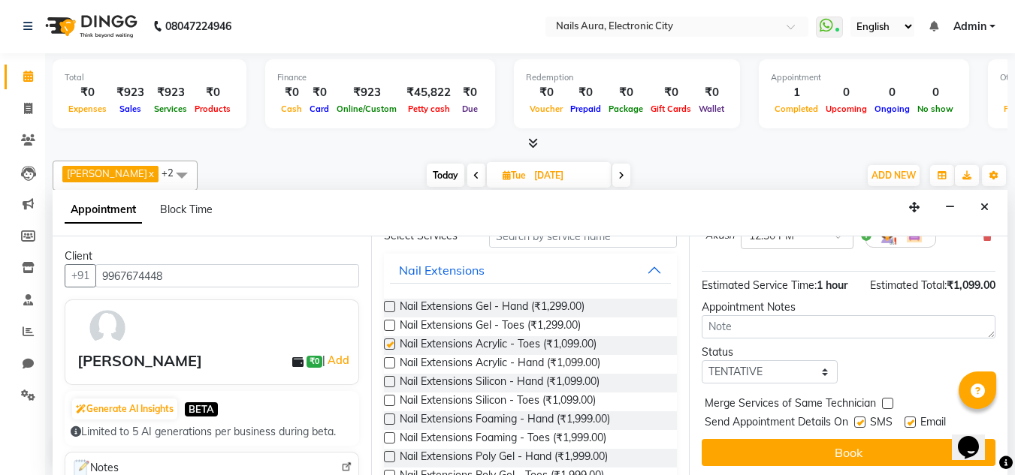
checkbox input "false"
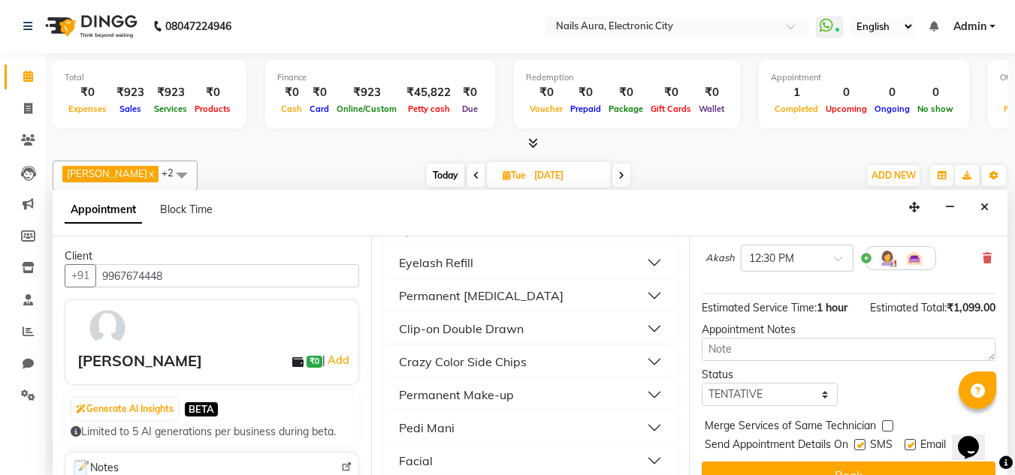
scroll to position [167, 0]
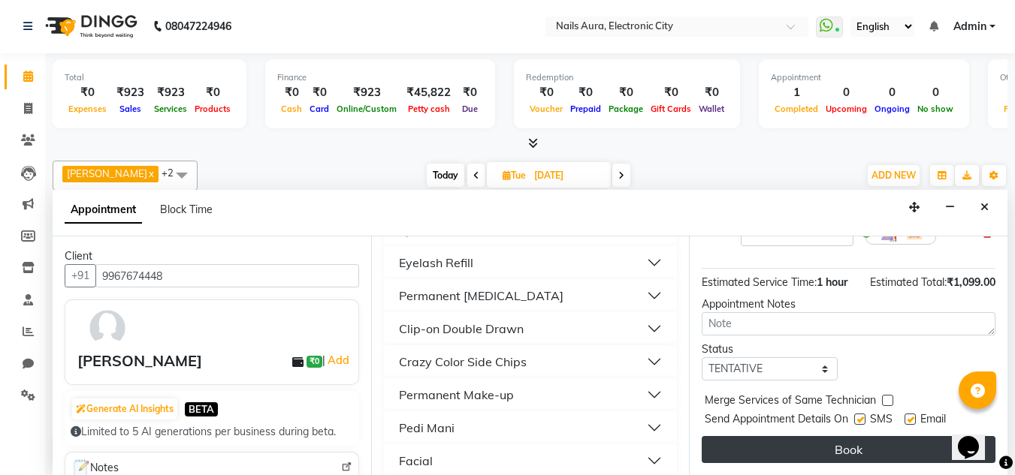
click at [878, 439] on button "Book" at bounding box center [848, 449] width 294 height 27
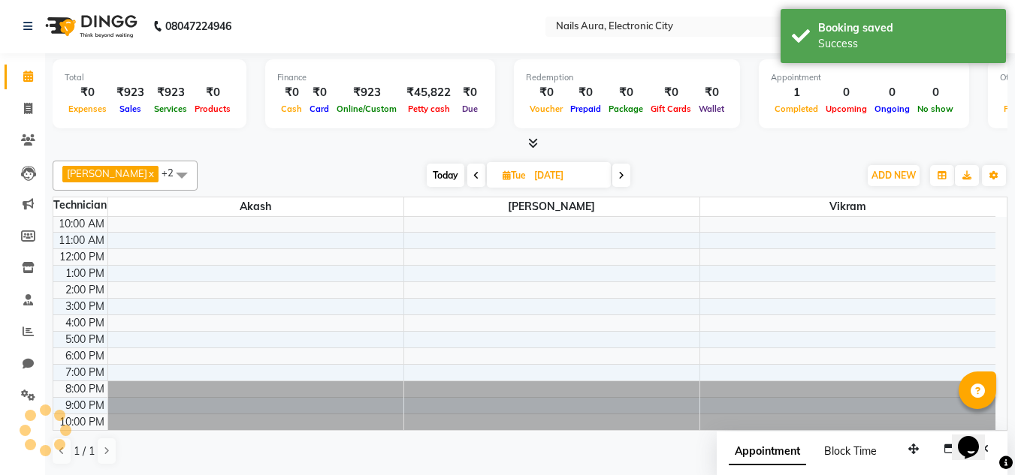
scroll to position [0, 0]
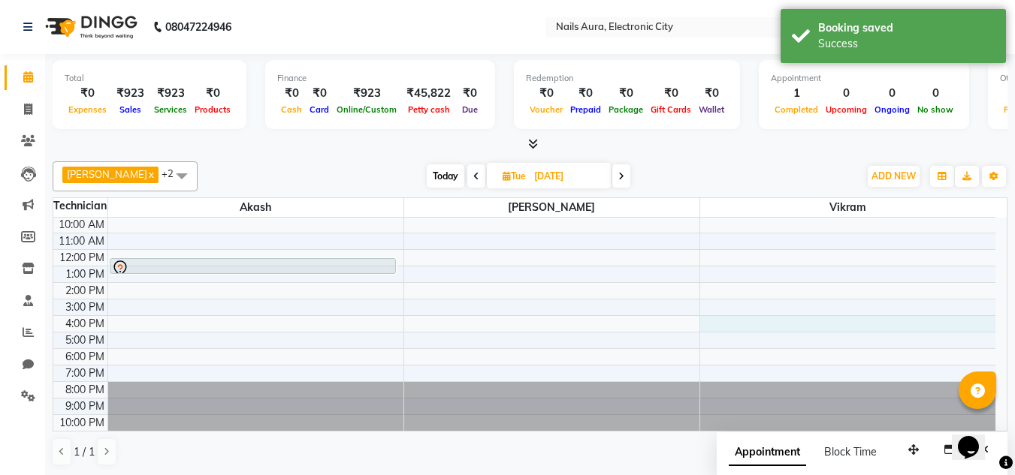
click at [804, 330] on div "10:00 AM 11:00 AM 12:00 PM 1:00 PM 2:00 PM 3:00 PM 4:00 PM 5:00 PM 6:00 PM 7:00…" at bounding box center [524, 324] width 942 height 214
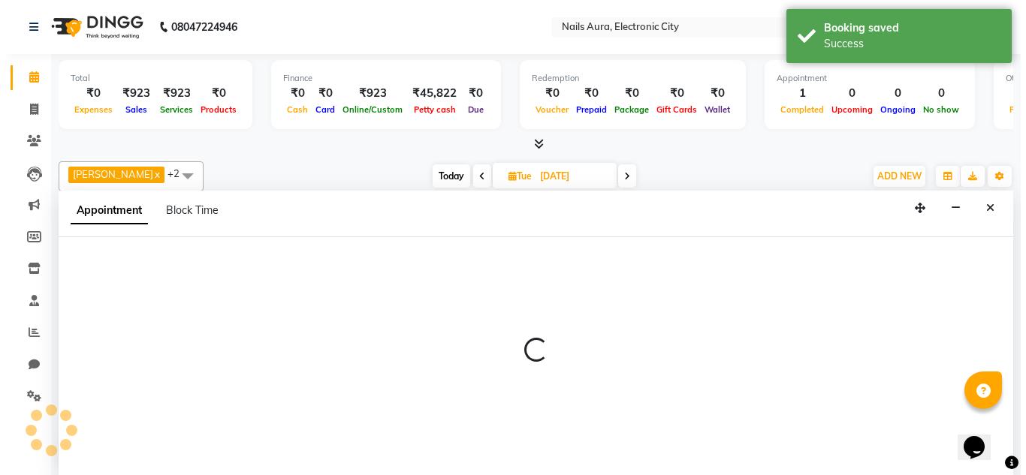
scroll to position [1, 0]
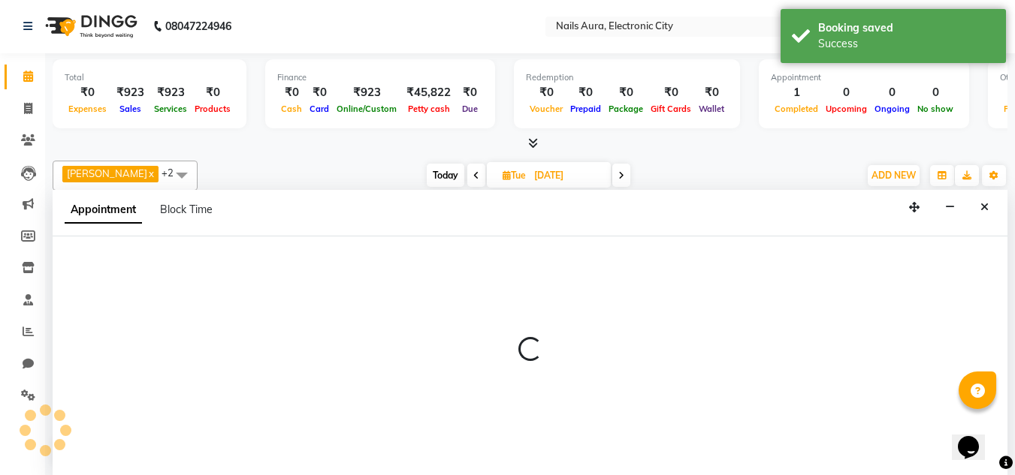
select select "80910"
select select "960"
select select "tentative"
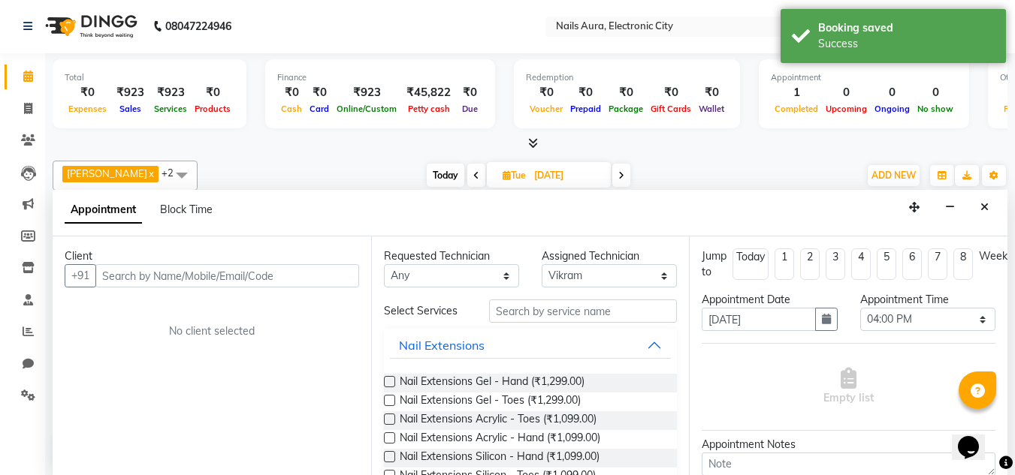
click at [205, 278] on input "text" at bounding box center [227, 275] width 264 height 23
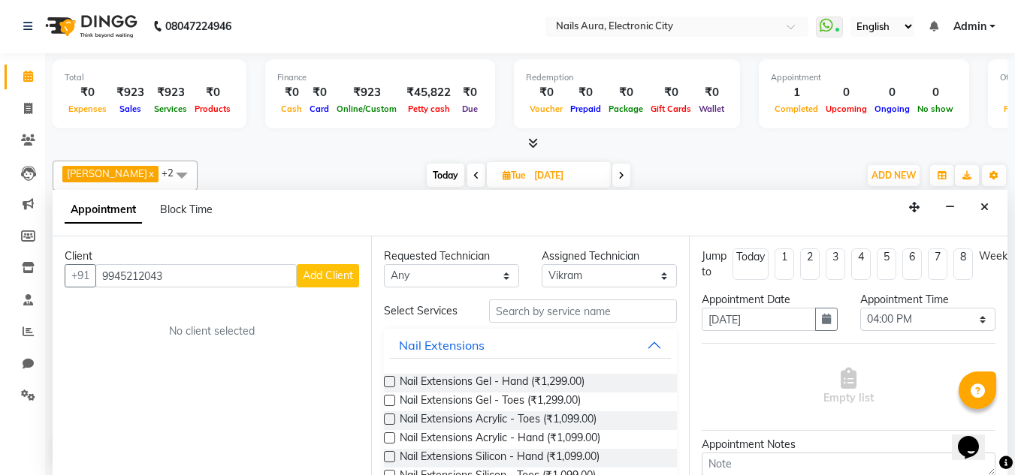
type input "9945212043"
click at [326, 269] on span "Add Client" at bounding box center [328, 276] width 50 height 14
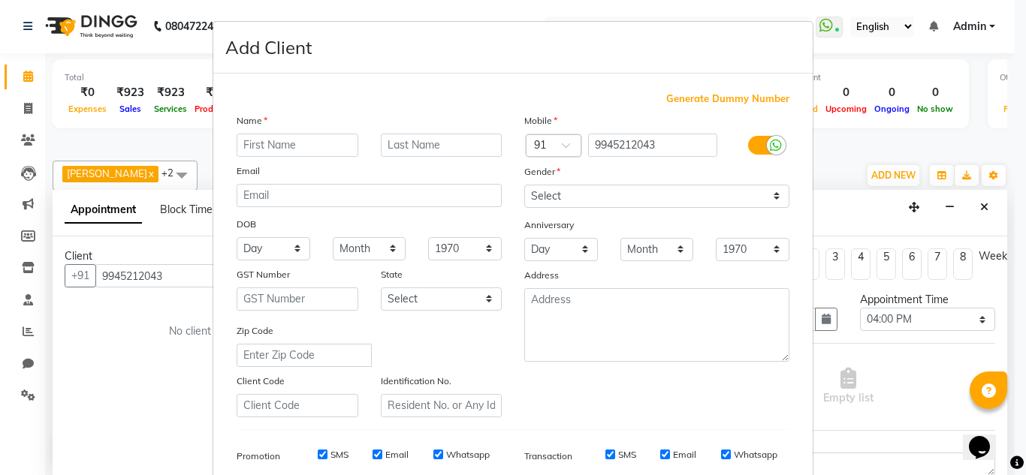
click at [283, 146] on input "text" at bounding box center [298, 145] width 122 height 23
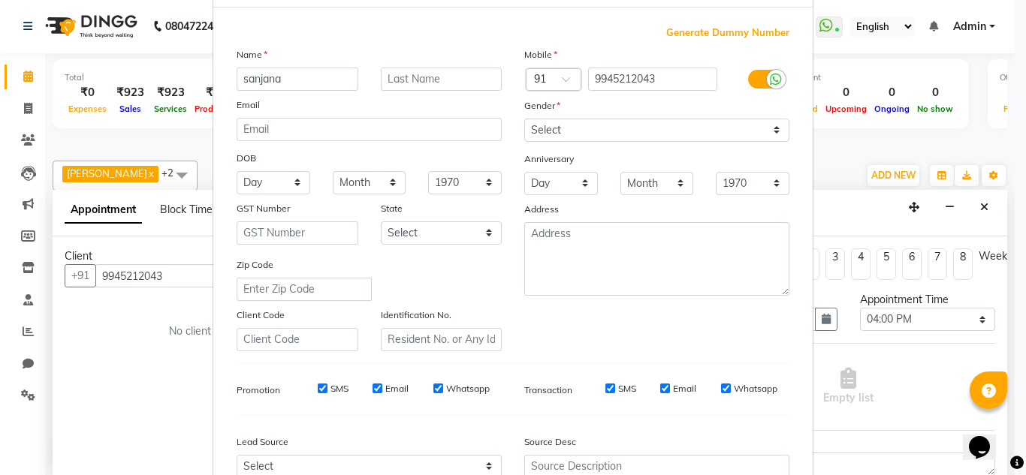
scroll to position [0, 0]
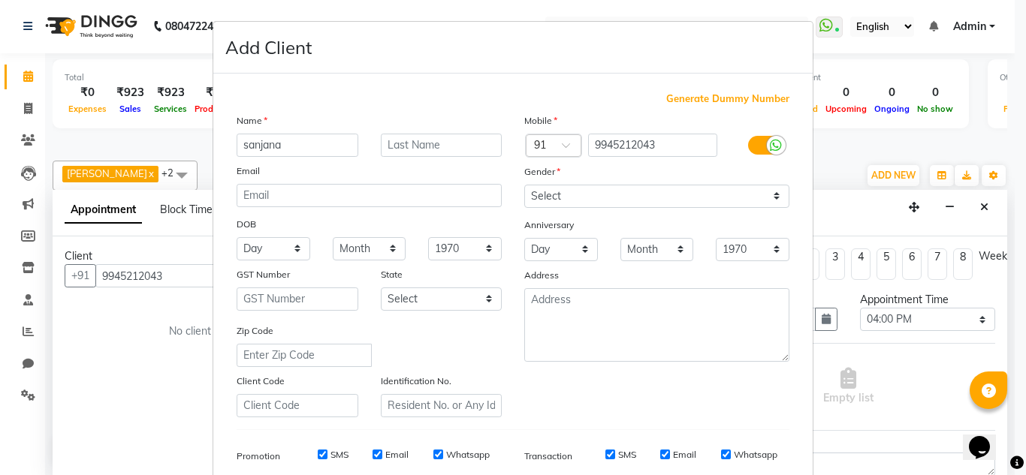
type input "sanjana"
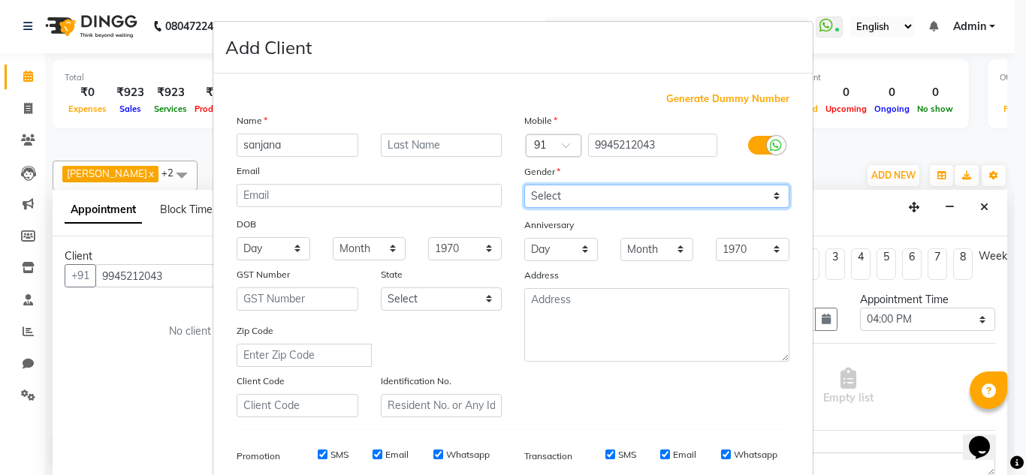
click at [646, 195] on select "Select [DEMOGRAPHIC_DATA] [DEMOGRAPHIC_DATA] Other Prefer Not To Say" at bounding box center [656, 196] width 265 height 23
select select "[DEMOGRAPHIC_DATA]"
click at [524, 185] on select "Select [DEMOGRAPHIC_DATA] [DEMOGRAPHIC_DATA] Other Prefer Not To Say" at bounding box center [656, 196] width 265 height 23
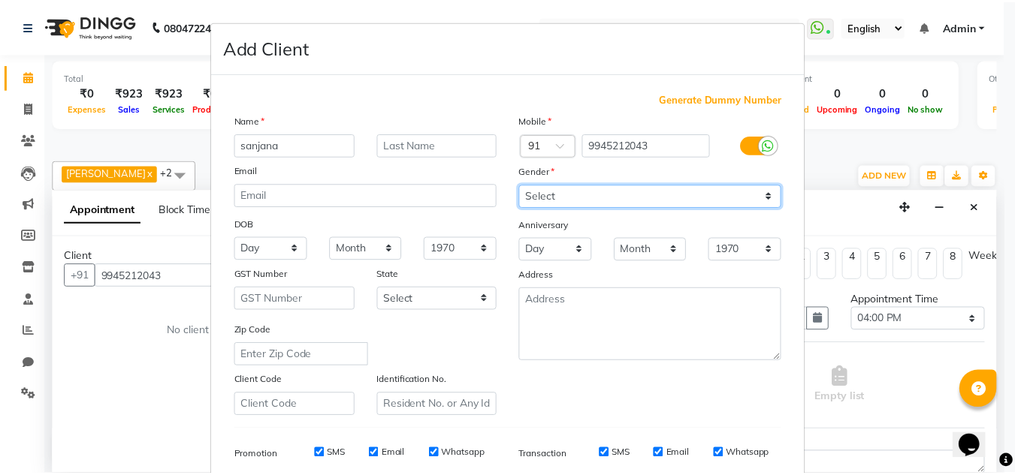
scroll to position [218, 0]
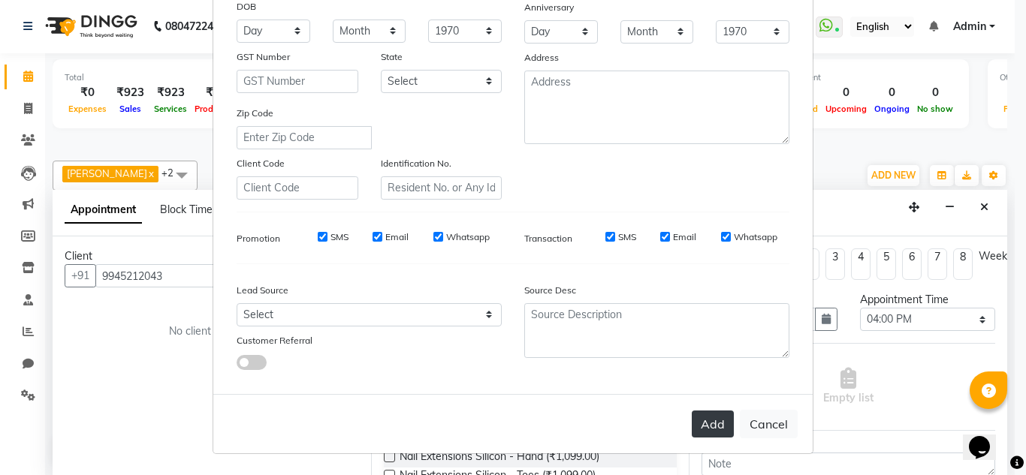
click at [710, 426] on button "Add" at bounding box center [713, 424] width 42 height 27
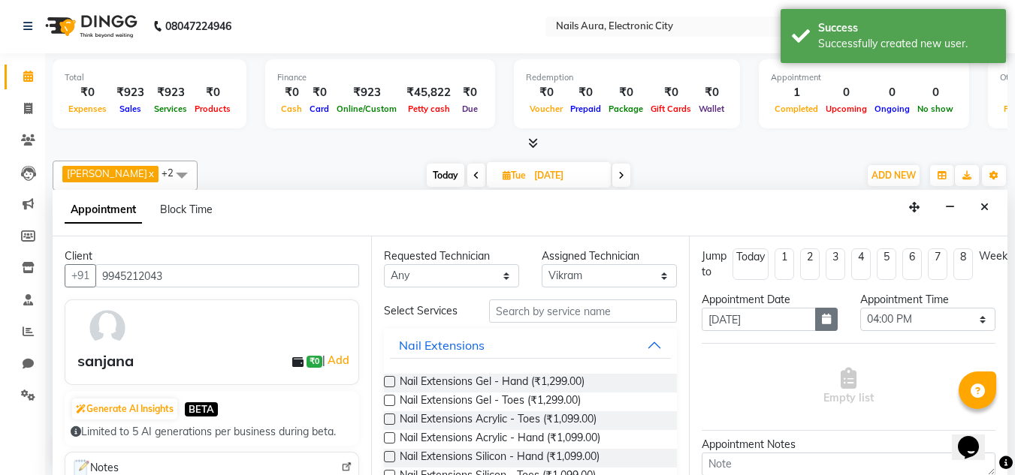
click at [822, 317] on icon "button" at bounding box center [826, 319] width 9 height 11
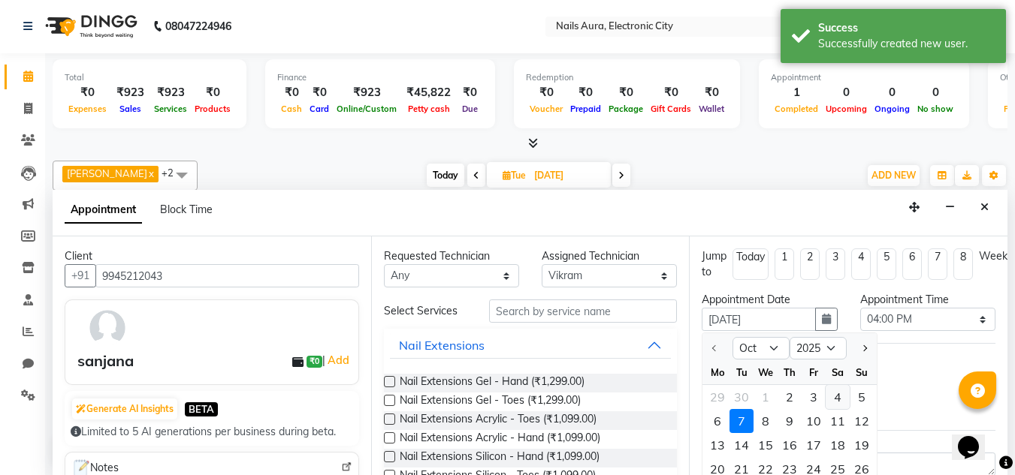
click at [843, 397] on div "4" at bounding box center [837, 397] width 24 height 24
type input "04-10-2025"
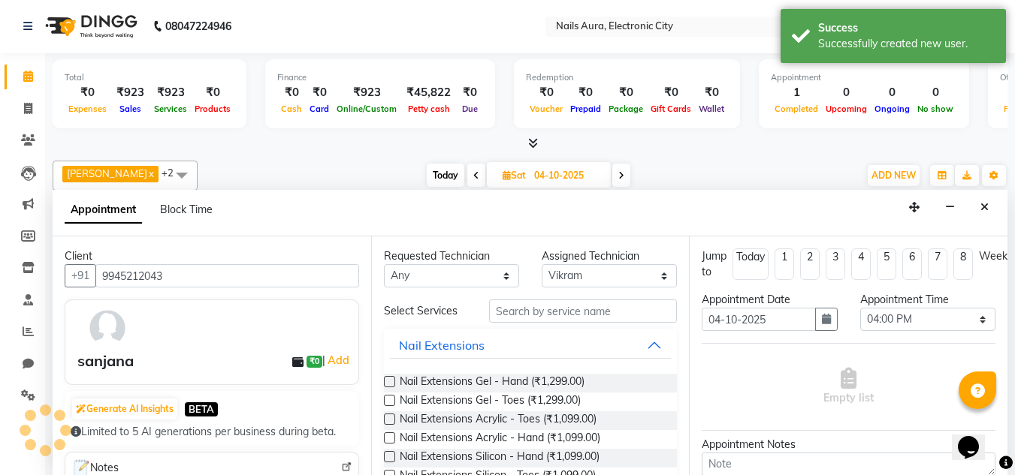
scroll to position [1, 0]
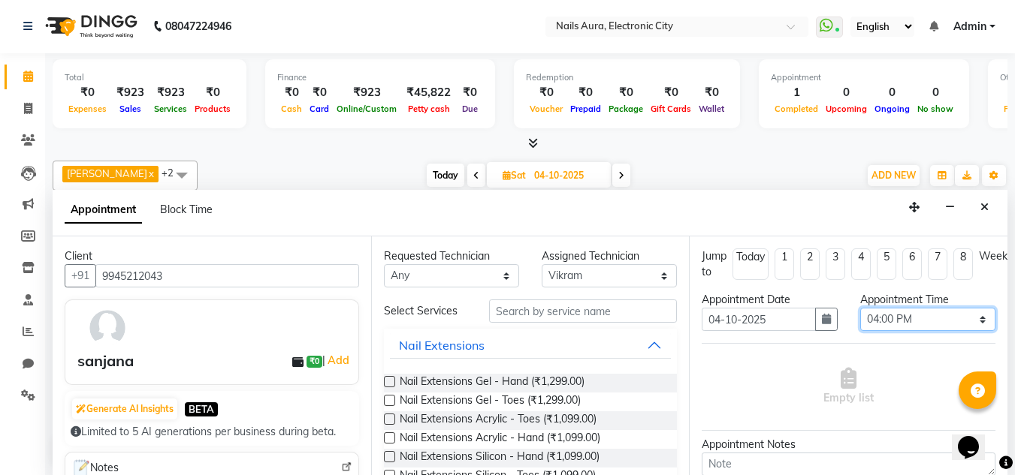
click at [970, 324] on select "Select 11:00 AM 11:15 AM 11:30 AM 11:45 AM 12:00 PM 12:15 PM 12:30 PM 12:45 PM …" at bounding box center [927, 319] width 135 height 23
select select "930"
click at [860, 308] on select "Select 11:00 AM 11:15 AM 11:30 AM 11:45 AM 12:00 PM 12:15 PM 12:30 PM 12:45 PM …" at bounding box center [927, 319] width 135 height 23
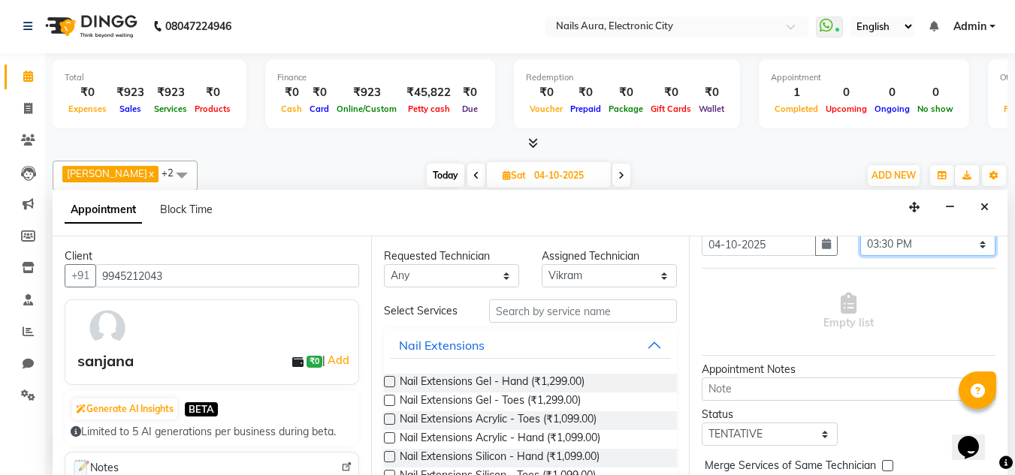
scroll to position [153, 0]
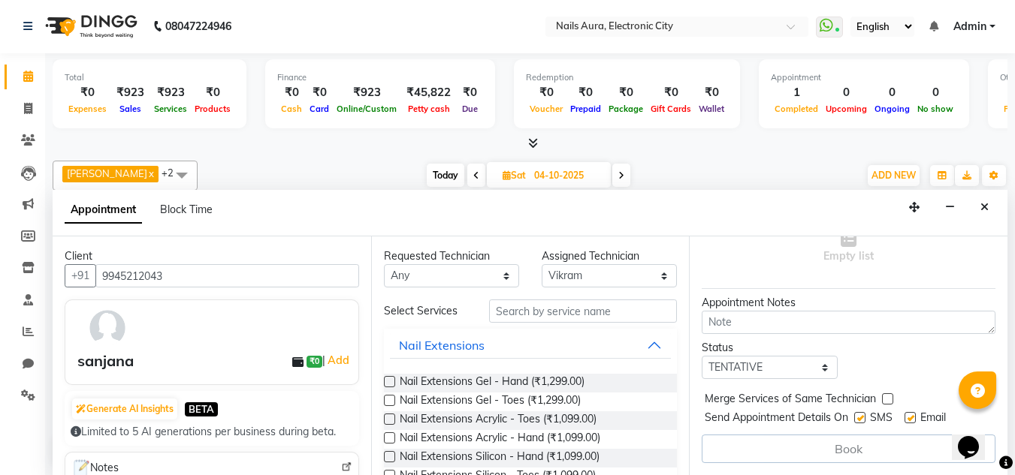
click at [386, 420] on label at bounding box center [389, 419] width 11 height 11
click at [386, 420] on input "checkbox" at bounding box center [389, 421] width 10 height 10
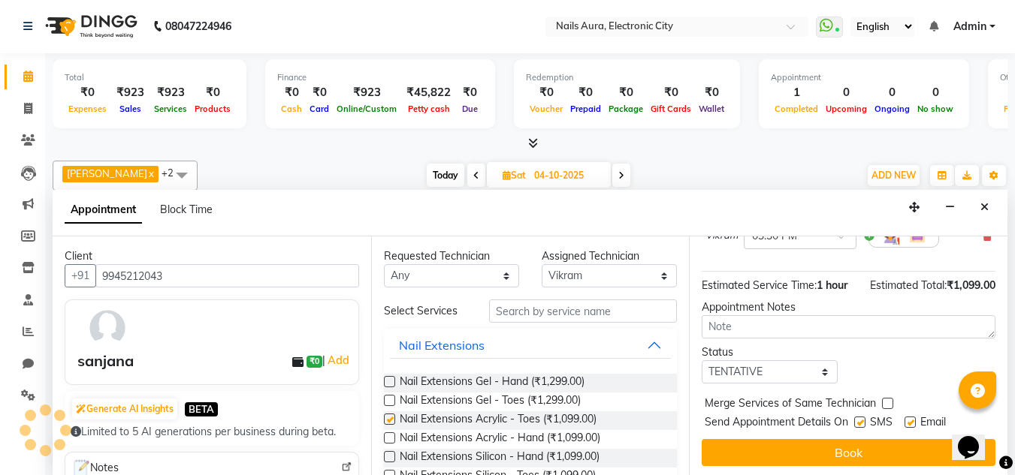
checkbox input "false"
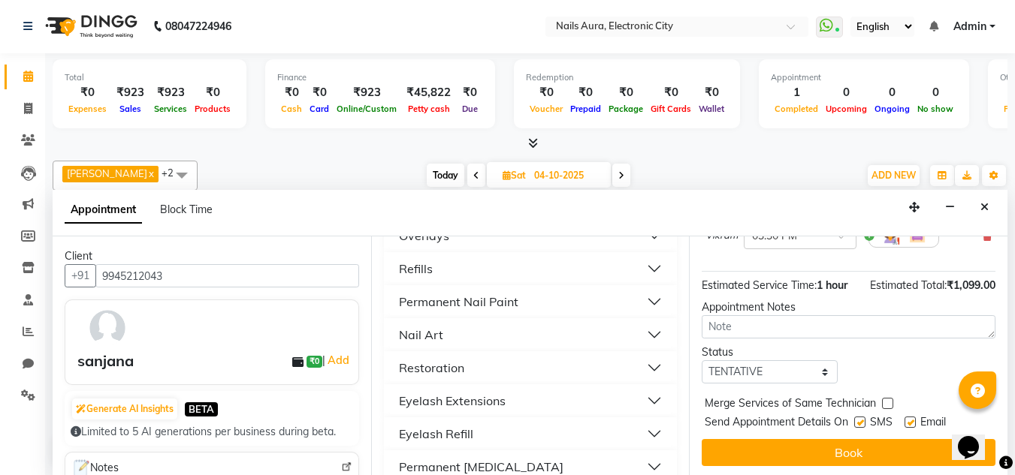
scroll to position [375, 0]
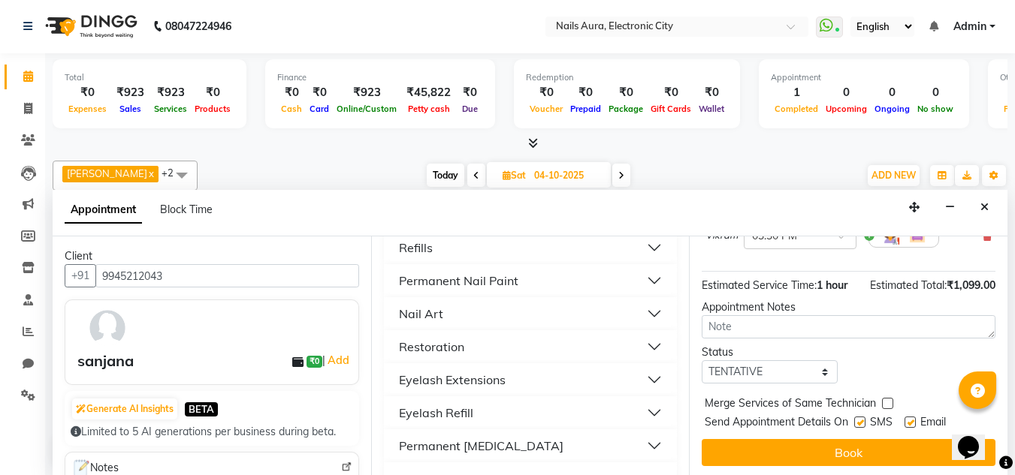
click at [520, 278] on button "Permanent Nail Paint" at bounding box center [531, 280] width 282 height 27
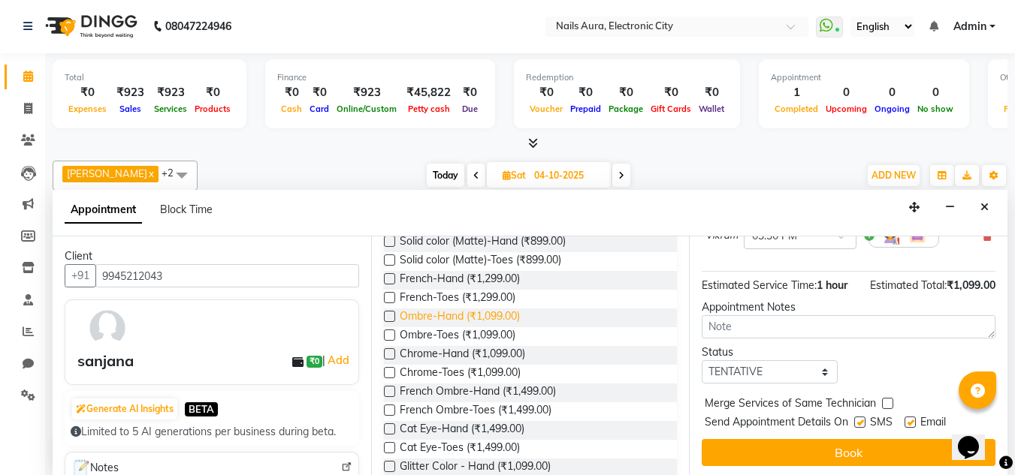
scroll to position [526, 0]
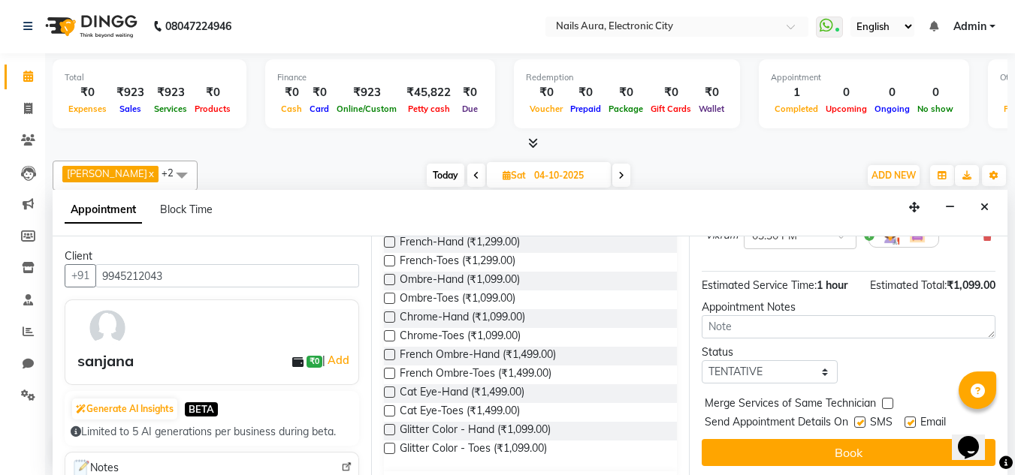
click at [386, 428] on label at bounding box center [389, 429] width 11 height 11
click at [386, 428] on input "checkbox" at bounding box center [389, 432] width 10 height 10
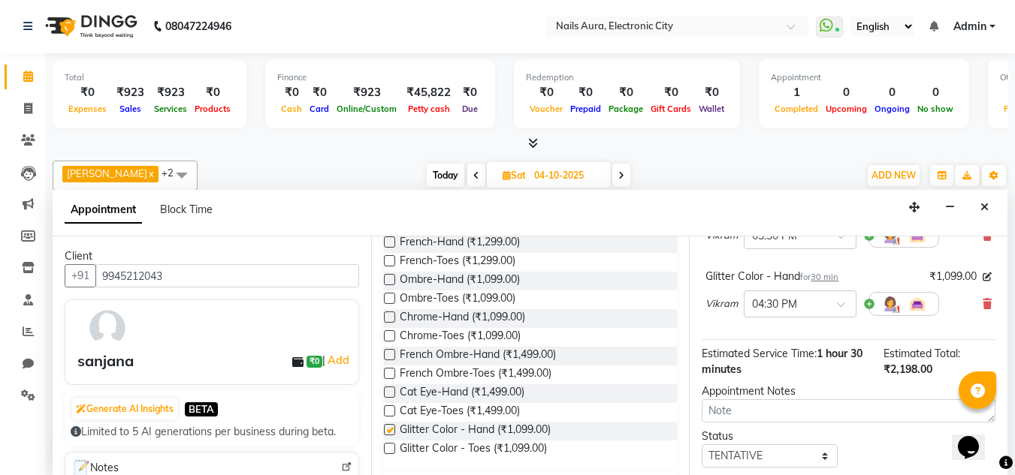
checkbox input "false"
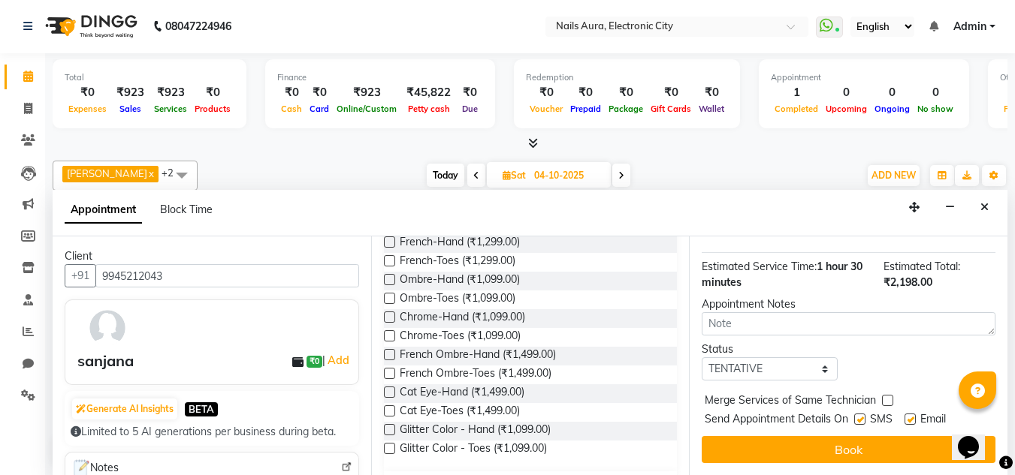
scroll to position [252, 0]
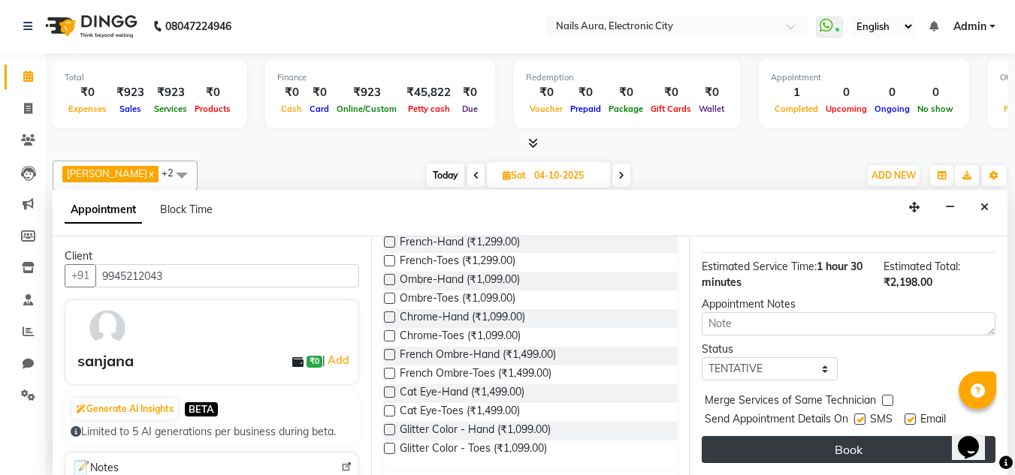
click at [804, 436] on button "Book" at bounding box center [848, 449] width 294 height 27
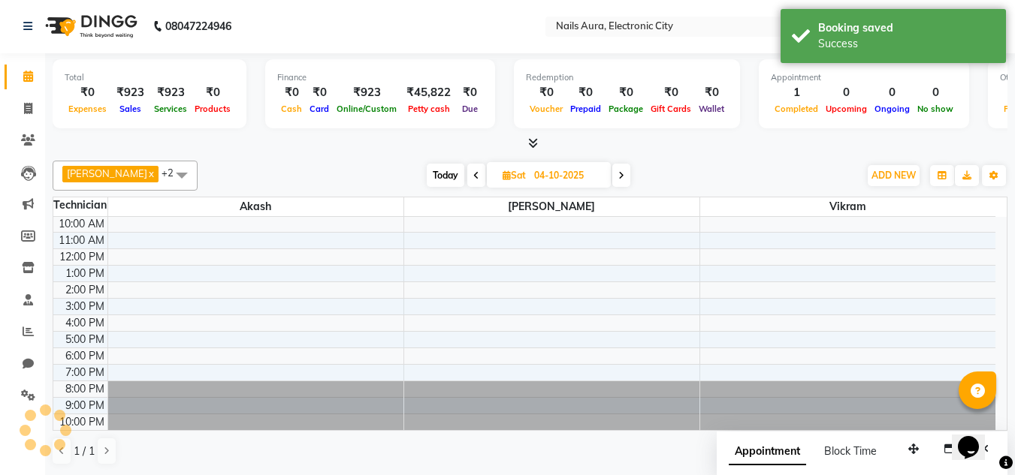
scroll to position [0, 0]
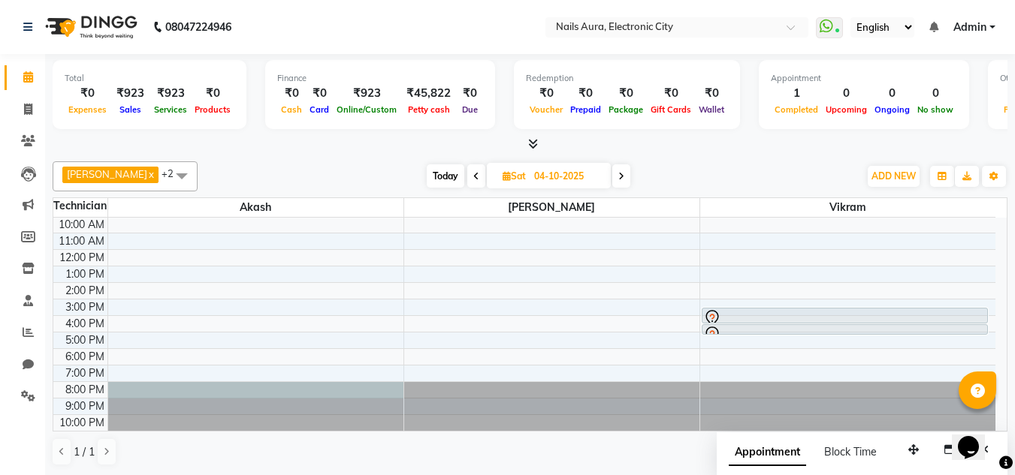
click at [289, 217] on div at bounding box center [255, 217] width 295 height 0
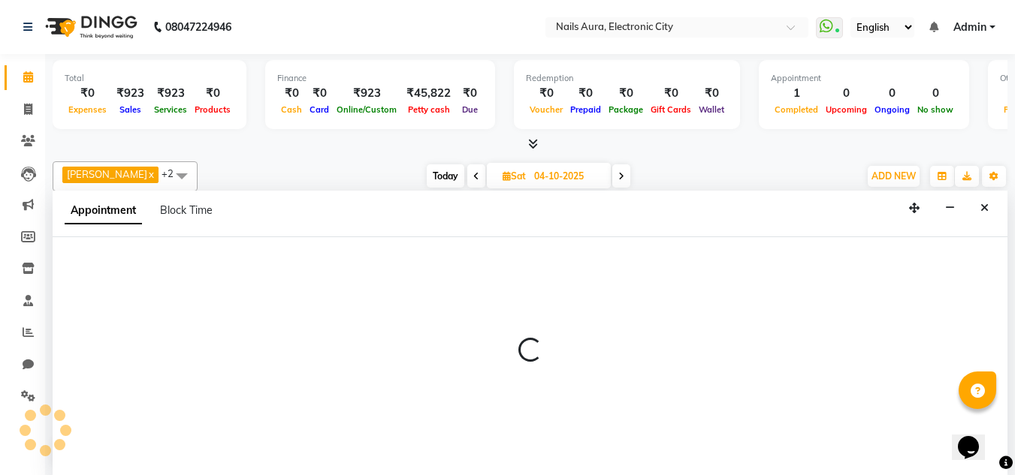
scroll to position [1, 0]
select select "81947"
select select "1200"
select select "tentative"
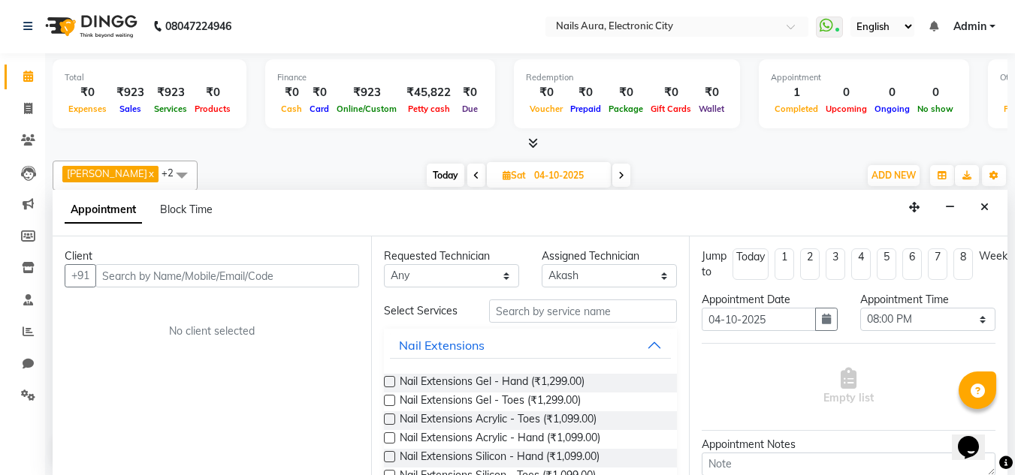
click at [167, 176] on span at bounding box center [182, 175] width 30 height 29
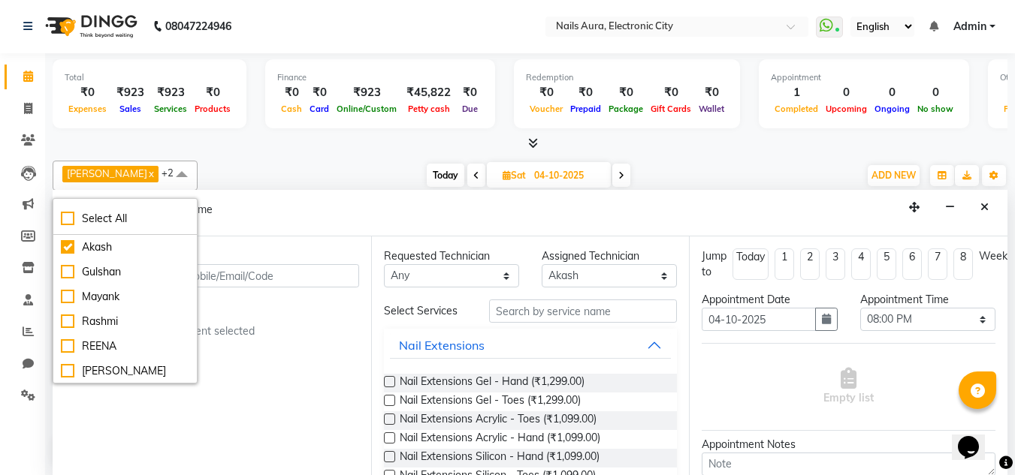
click at [256, 433] on div "Client +91 No client selected" at bounding box center [212, 356] width 318 height 239
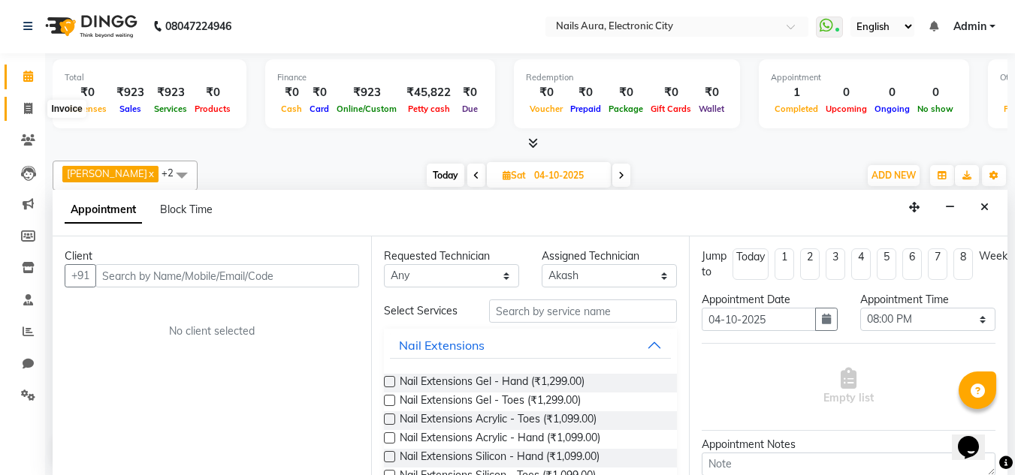
click at [29, 111] on icon at bounding box center [28, 108] width 8 height 11
select select "service"
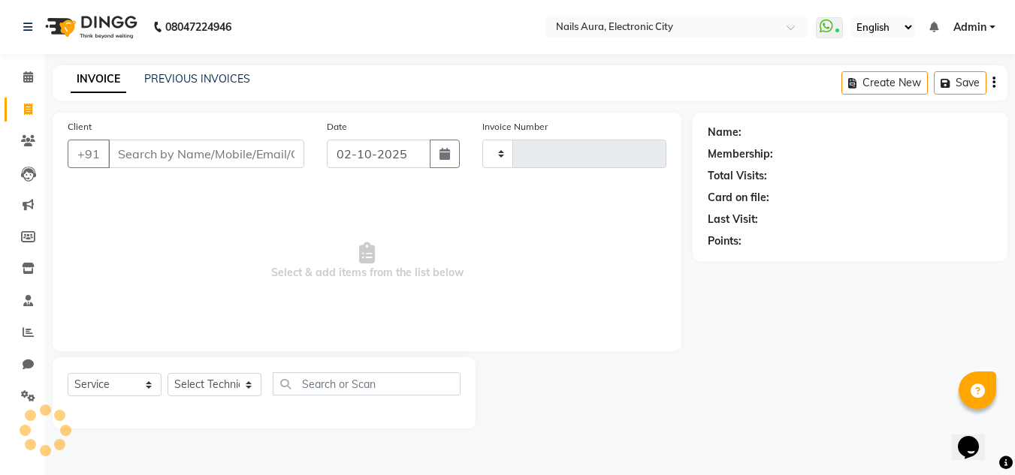
type input "0770"
select select "8179"
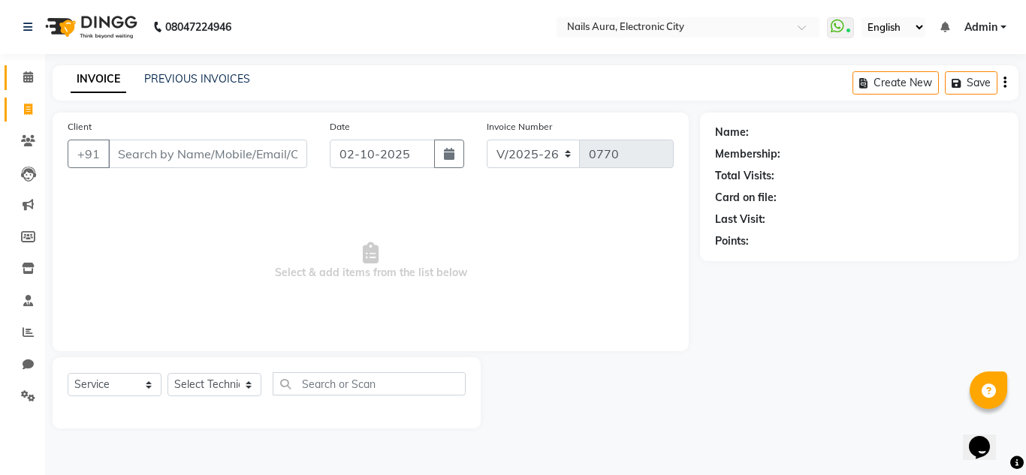
click at [25, 67] on link "Calendar" at bounding box center [23, 77] width 36 height 25
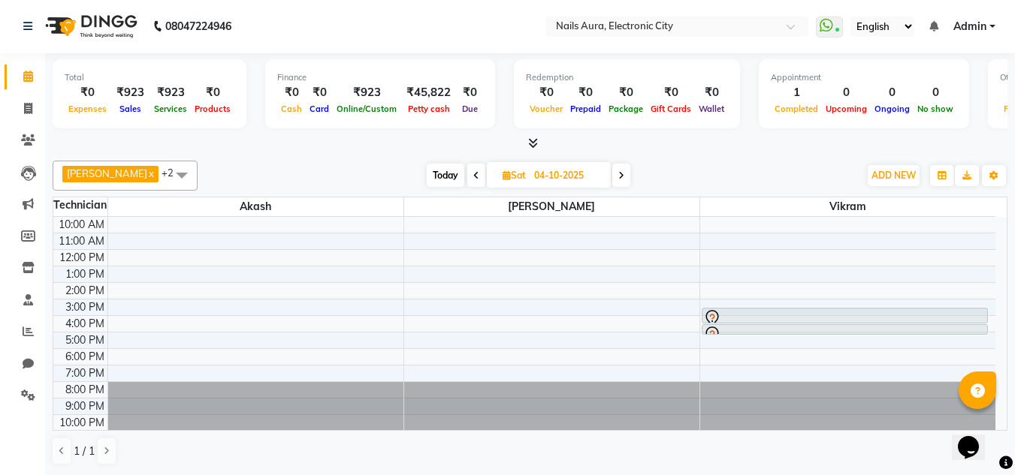
scroll to position [1, 0]
click at [315, 333] on div "10:00 AM 11:00 AM 12:00 PM 1:00 PM 2:00 PM 3:00 PM 4:00 PM 5:00 PM 6:00 PM 7:00…" at bounding box center [524, 323] width 942 height 214
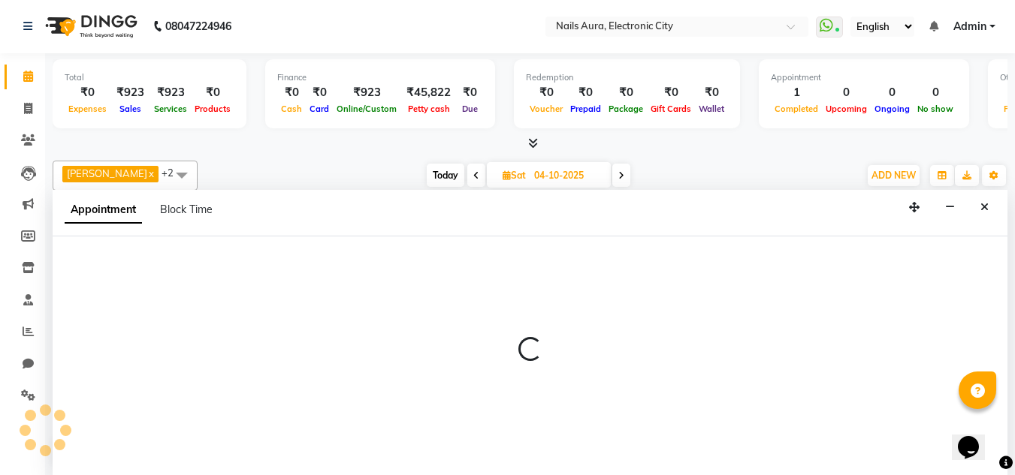
select select "81947"
select select "tentative"
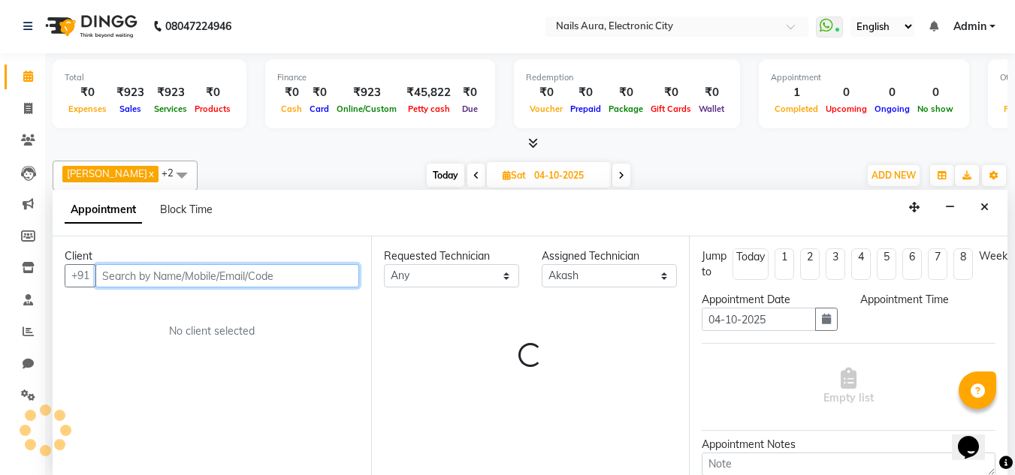
select select "1020"
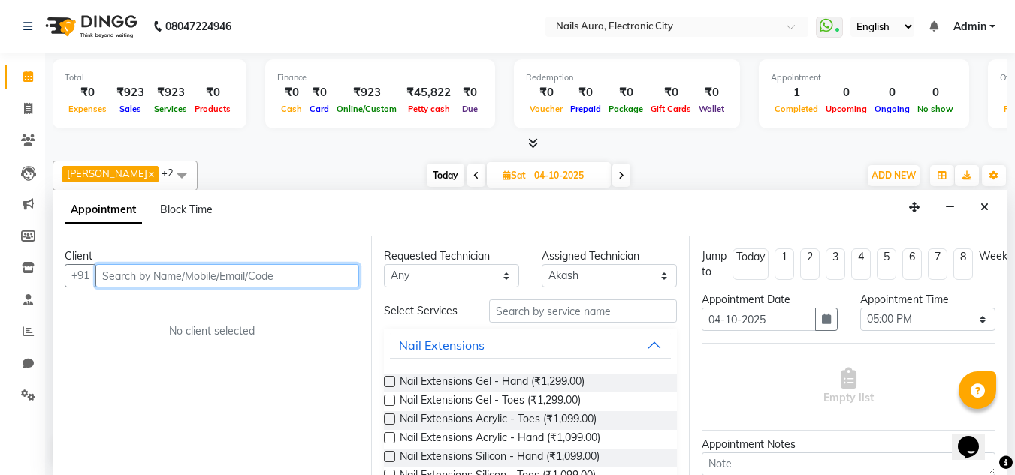
click at [237, 276] on input "text" at bounding box center [227, 275] width 264 height 23
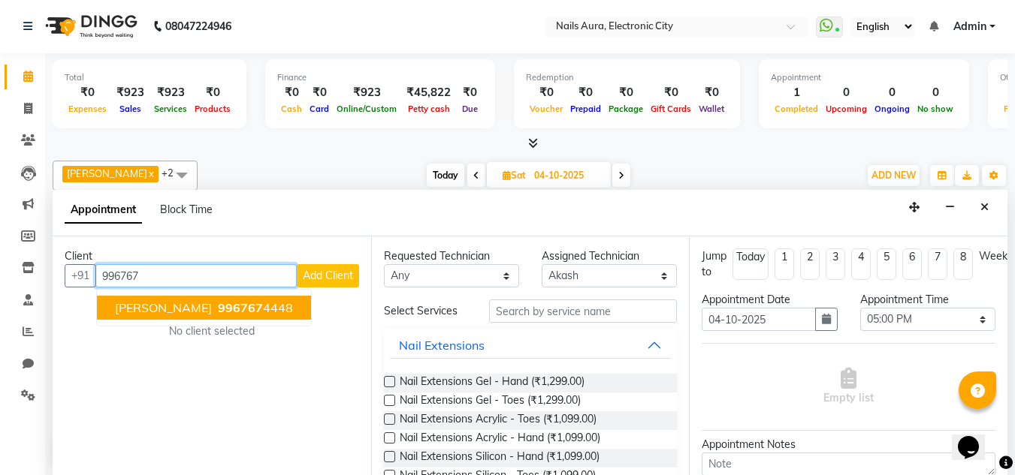
click at [218, 303] on span "996767" at bounding box center [240, 307] width 45 height 15
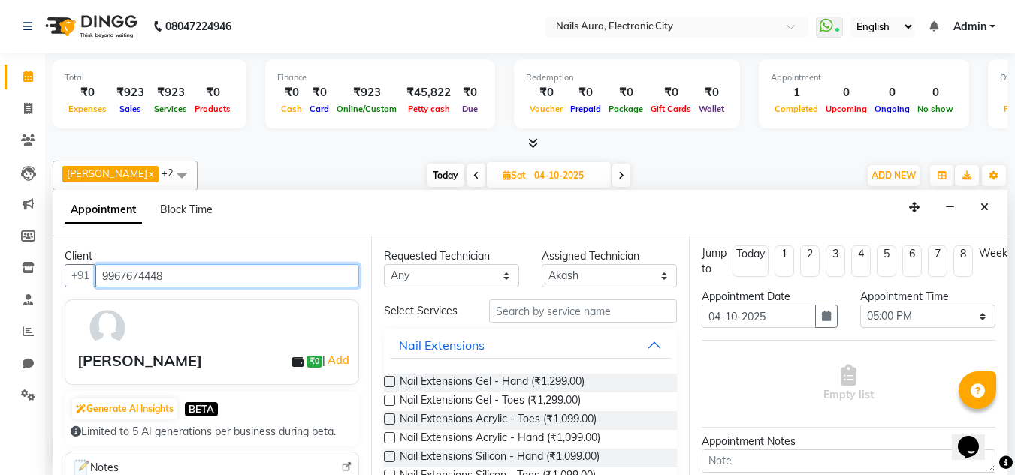
scroll to position [0, 0]
type input "9967674448"
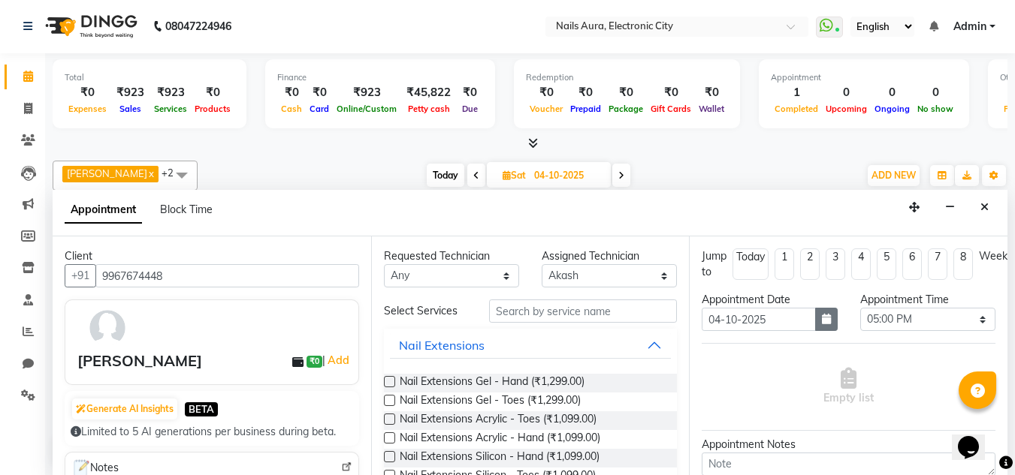
click at [824, 316] on icon "button" at bounding box center [826, 319] width 9 height 11
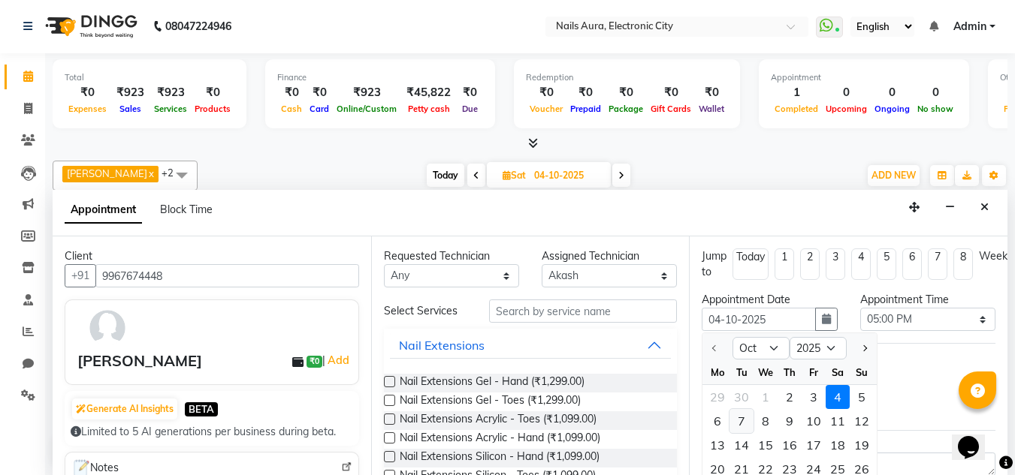
click at [743, 421] on div "7" at bounding box center [741, 421] width 24 height 24
type input "[DATE]"
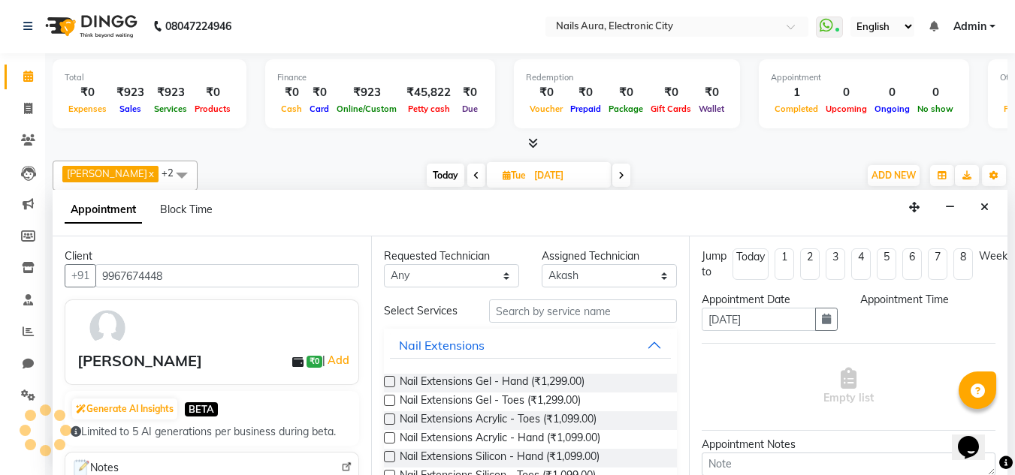
scroll to position [1, 0]
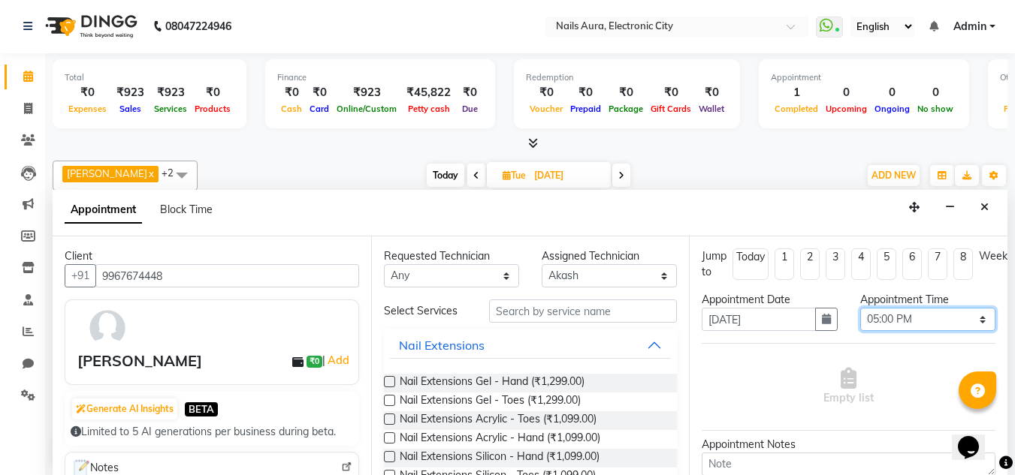
click at [970, 321] on select "Select 11:00 AM 11:15 AM 11:30 AM 11:45 AM 12:00 PM 12:15 PM 12:30 PM 12:45 PM …" at bounding box center [927, 319] width 135 height 23
click at [860, 308] on select "Select 11:00 AM 11:15 AM 11:30 AM 11:45 AM 12:00 PM 12:15 PM 12:30 PM 12:45 PM …" at bounding box center [927, 319] width 135 height 23
click at [969, 321] on select "Select 11:00 AM 11:15 AM 11:30 AM 11:45 AM 12:00 PM 12:15 PM 12:30 PM 12:45 PM …" at bounding box center [927, 319] width 135 height 23
select select "750"
click at [860, 308] on select "Select 11:00 AM 11:15 AM 11:30 AM 11:45 AM 12:00 PM 12:15 PM 12:30 PM 12:45 PM …" at bounding box center [927, 319] width 135 height 23
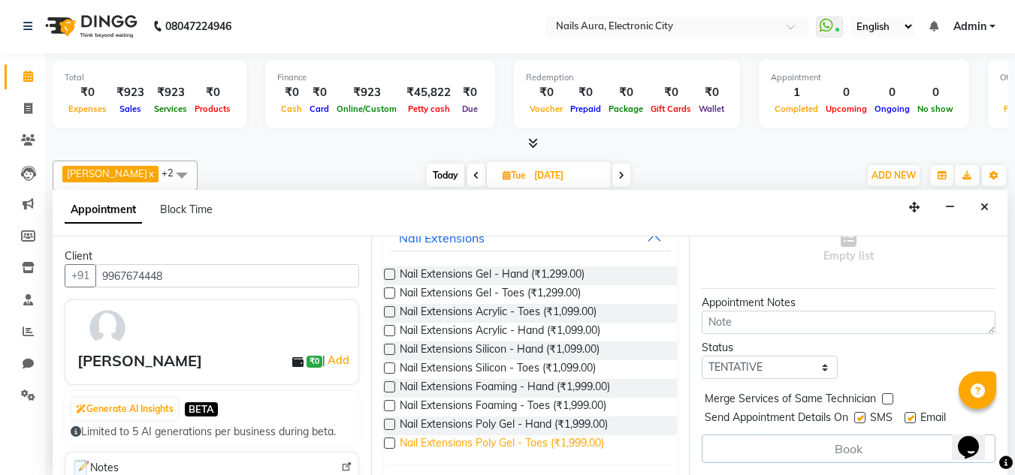
scroll to position [75, 0]
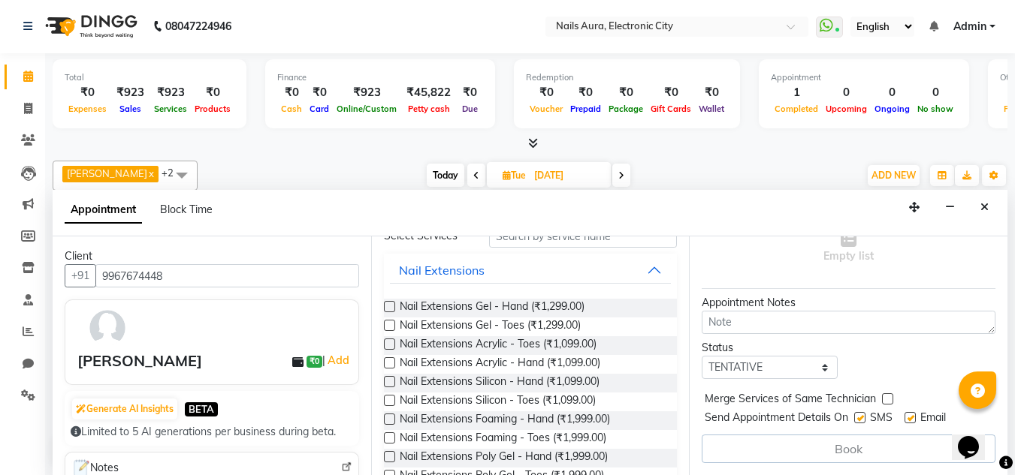
click at [386, 362] on label at bounding box center [389, 362] width 11 height 11
click at [386, 362] on input "checkbox" at bounding box center [389, 365] width 10 height 10
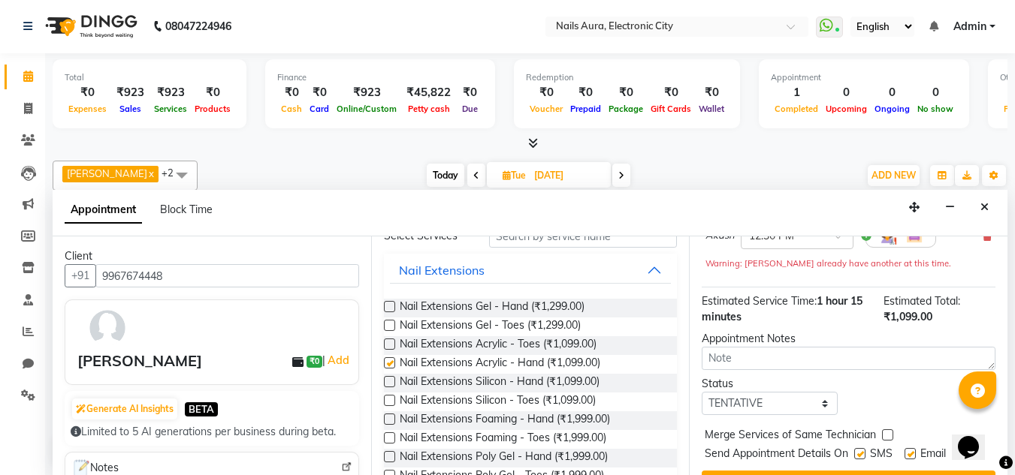
checkbox input "false"
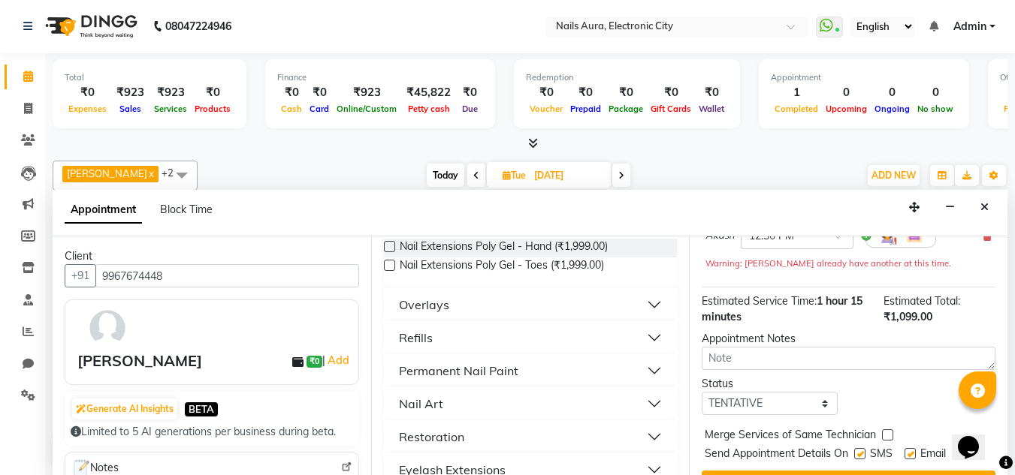
scroll to position [300, 0]
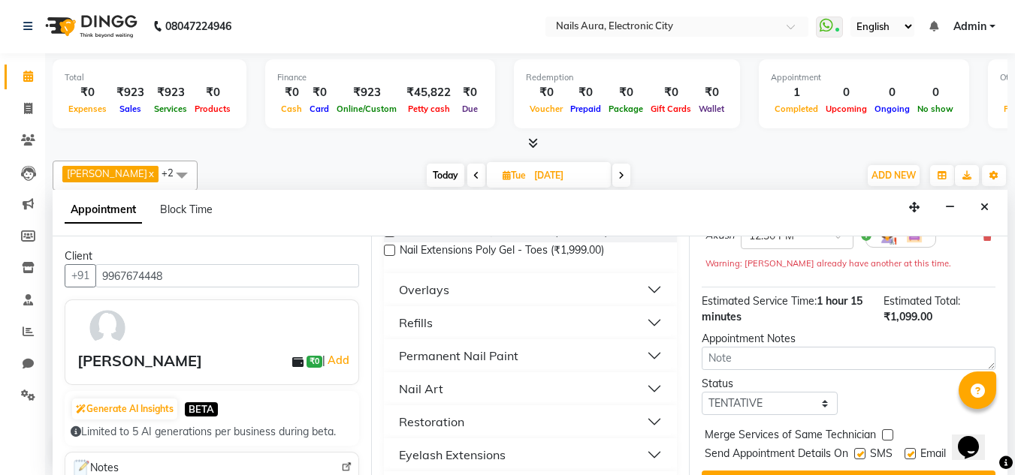
click at [498, 359] on div "Permanent Nail Paint" at bounding box center [458, 356] width 119 height 18
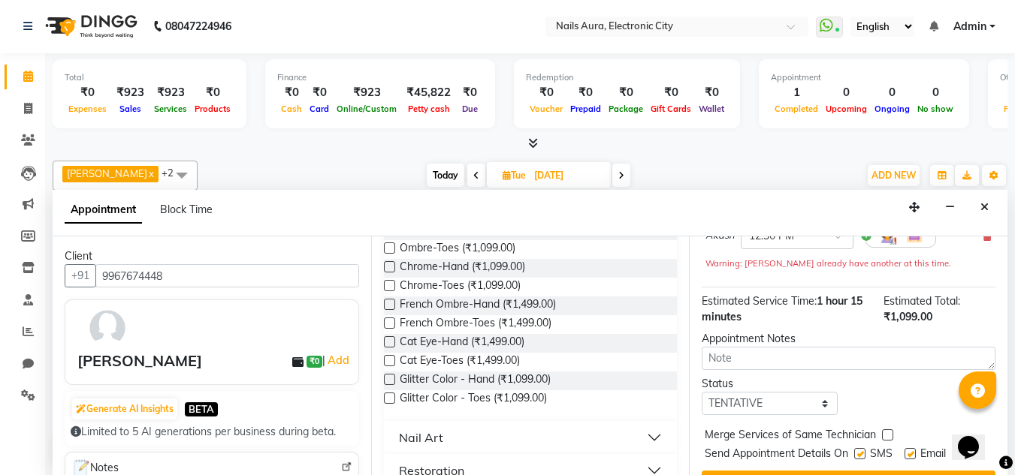
scroll to position [601, 0]
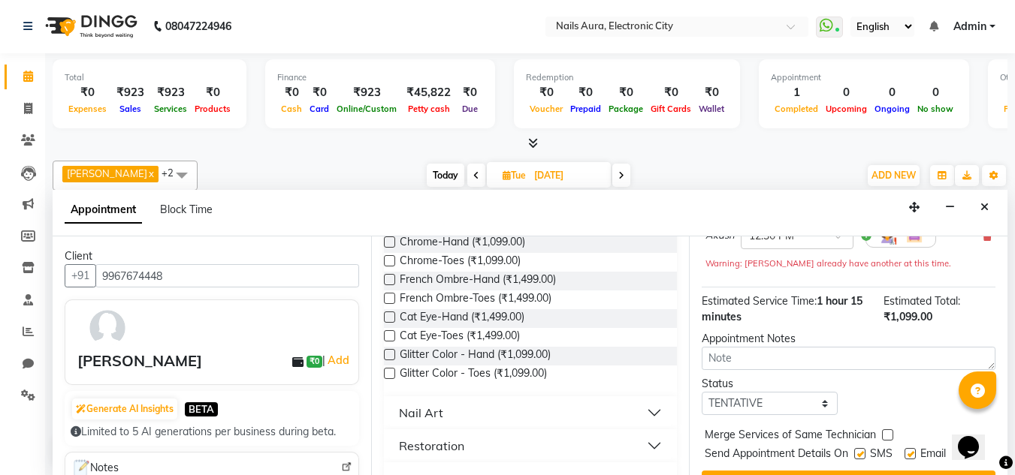
click at [389, 353] on label at bounding box center [389, 354] width 11 height 11
click at [389, 353] on input "checkbox" at bounding box center [389, 356] width 10 height 10
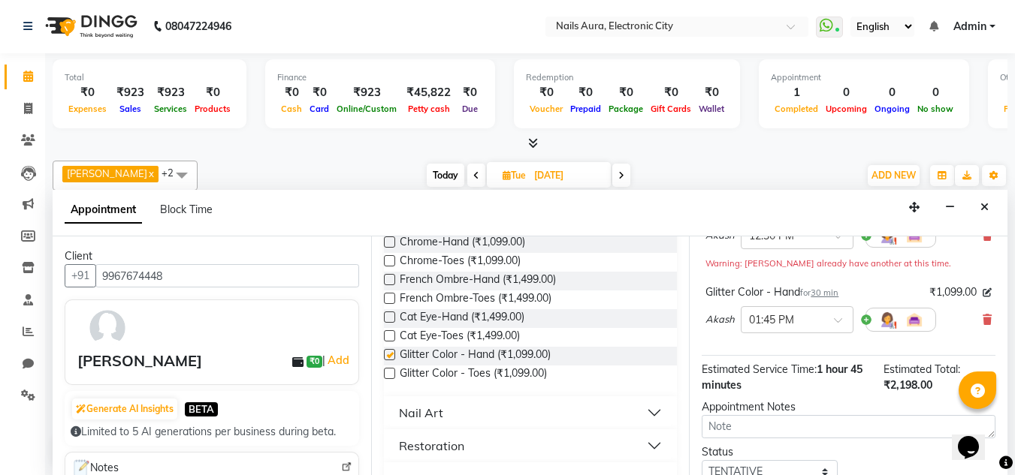
checkbox input "false"
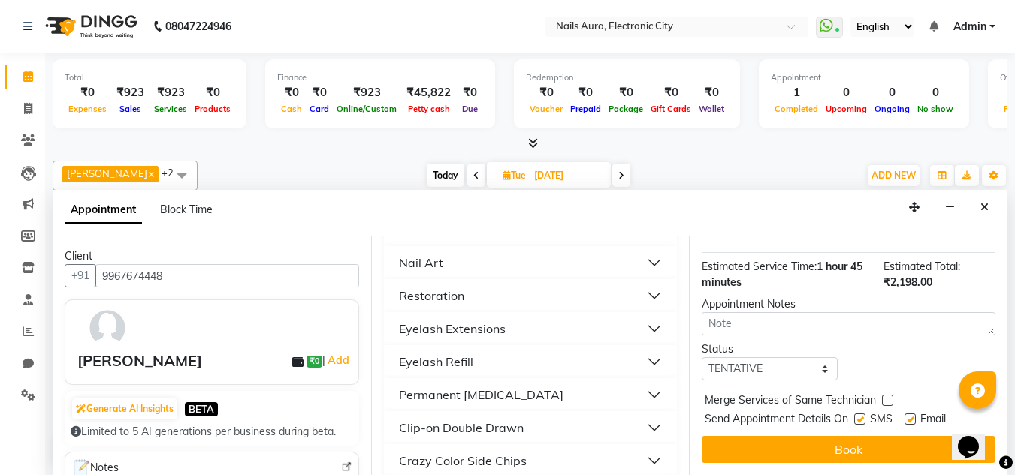
scroll to position [283, 0]
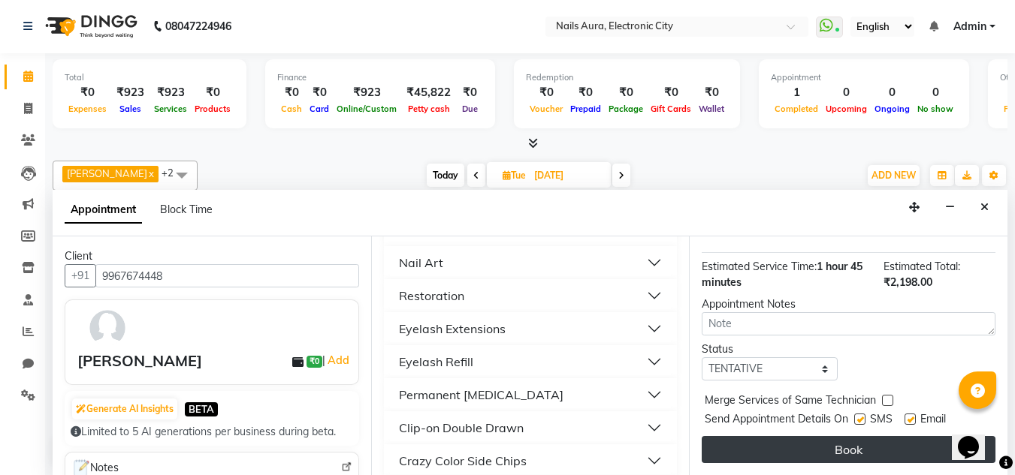
click at [799, 436] on button "Book" at bounding box center [848, 449] width 294 height 27
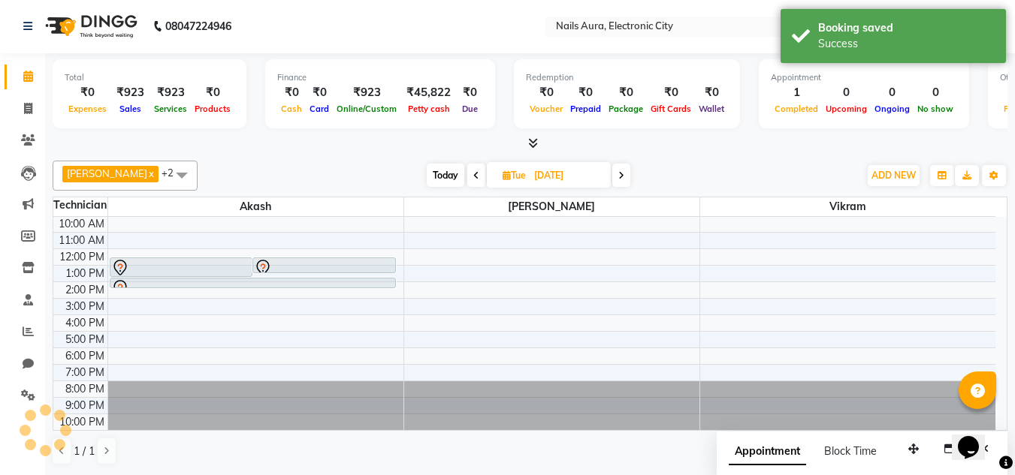
scroll to position [0, 0]
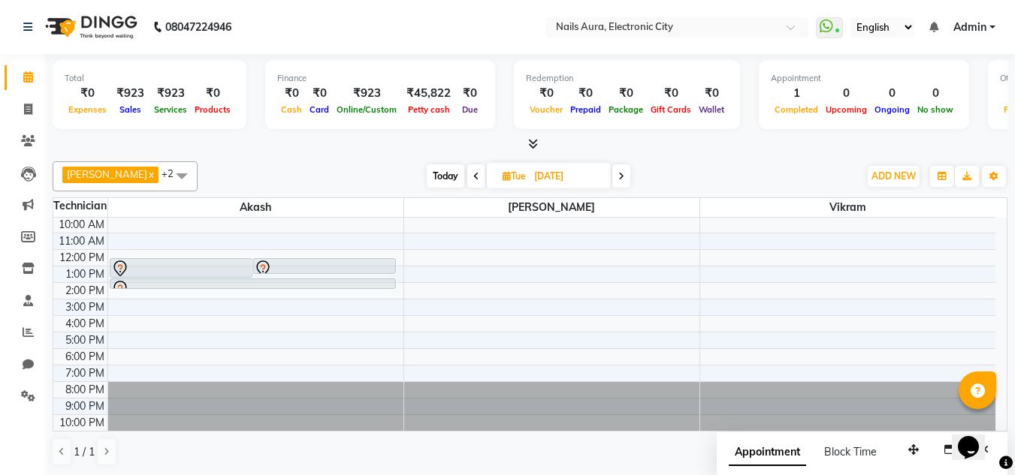
click at [819, 291] on div "10:00 AM 11:00 AM 12:00 PM 1:00 PM 2:00 PM 3:00 PM 4:00 PM 5:00 PM 6:00 PM 7:00…" at bounding box center [524, 324] width 942 height 214
select select "80910"
select select "tentative"
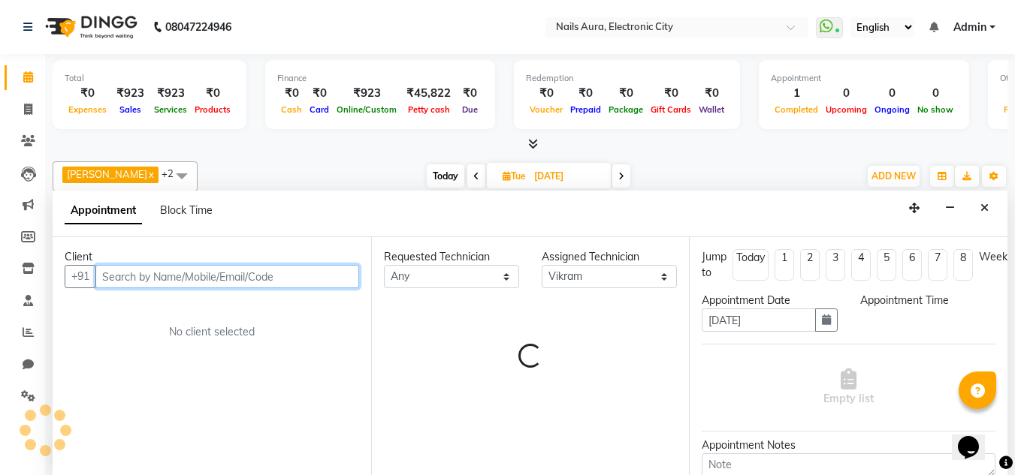
select select "840"
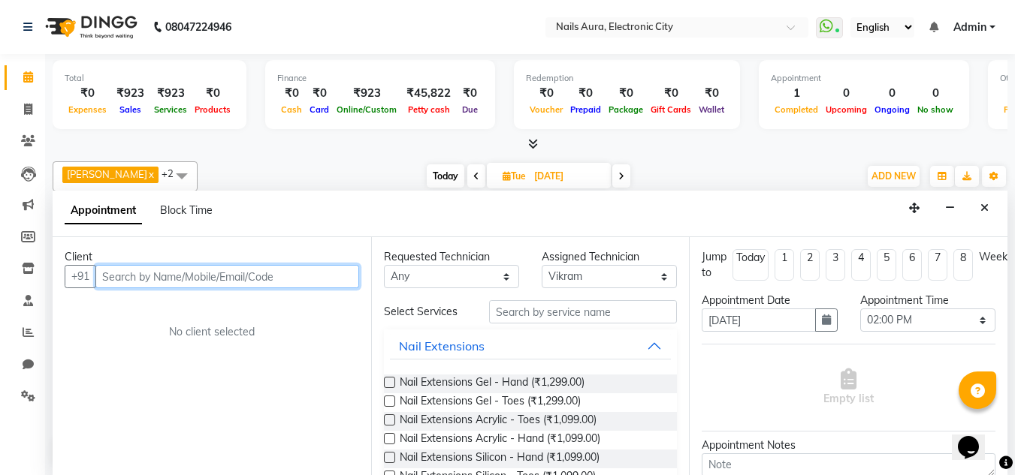
scroll to position [1, 0]
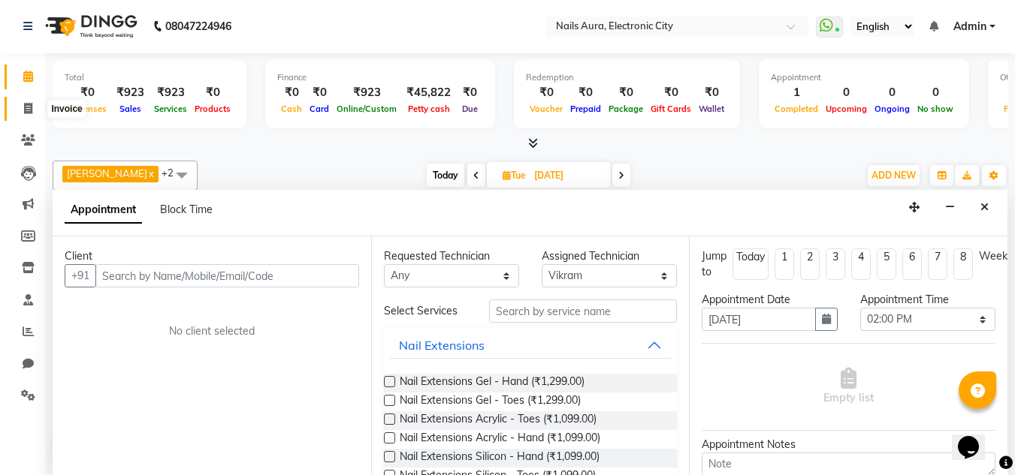
click at [26, 113] on icon at bounding box center [28, 108] width 8 height 11
select select "service"
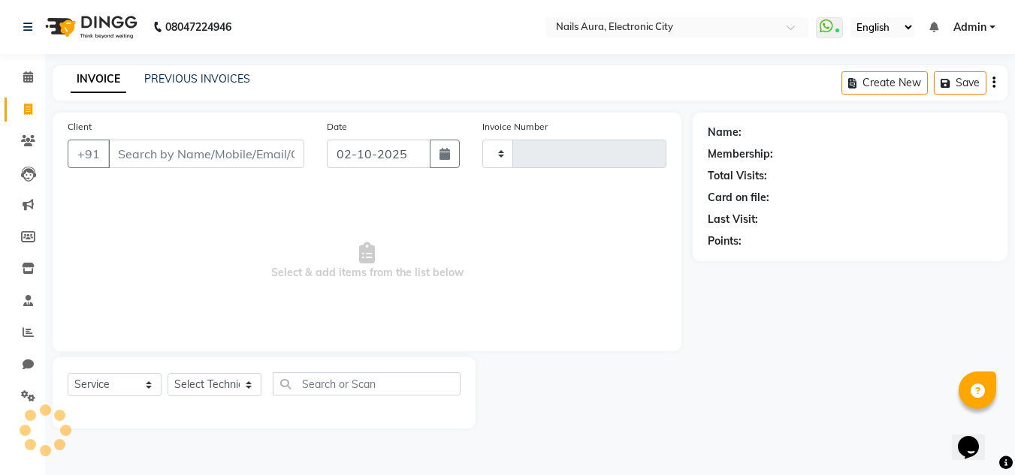
type input "0770"
select select "8179"
